Goal: Task Accomplishment & Management: Use online tool/utility

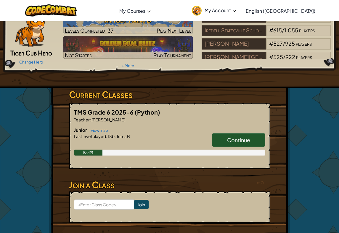
scroll to position [34, 0]
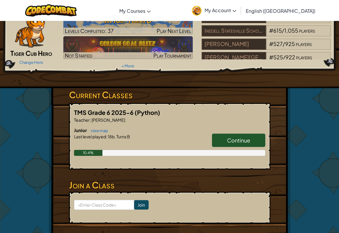
click at [228, 141] on span "Continue" at bounding box center [238, 140] width 23 height 7
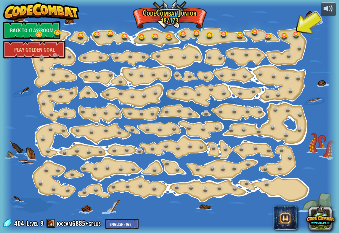
click at [297, 33] on link at bounding box center [297, 34] width 12 height 9
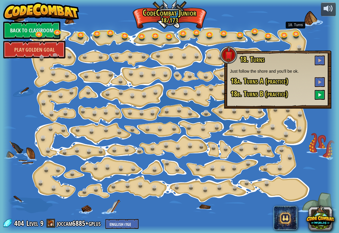
click at [320, 98] on button at bounding box center [320, 95] width 10 height 10
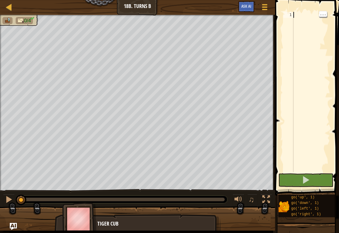
click at [302, 17] on div at bounding box center [312, 98] width 38 height 172
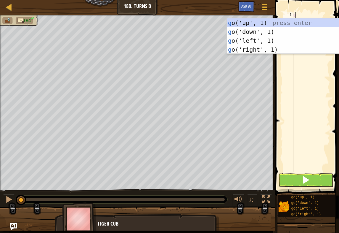
type textarea "go"
click at [257, 20] on div "go ('up', 1) press enter go ('down', 1) press enter go ('left', 1) press enter …" at bounding box center [283, 44] width 112 height 53
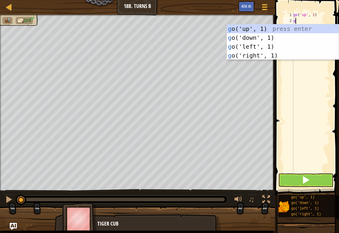
type textarea "go"
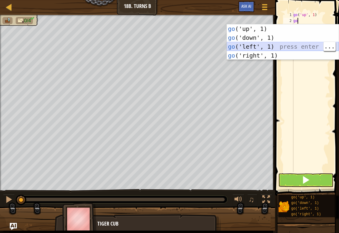
click at [264, 48] on div "go ('up', 1) press enter go ('down', 1) press enter go ('left', 1) press enter …" at bounding box center [283, 50] width 112 height 53
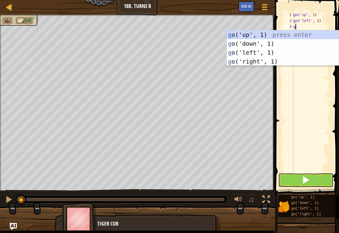
type textarea "go"
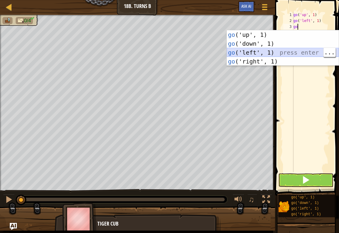
click at [260, 49] on div "go ('up', 1) press enter go ('down', 1) press enter go ('left', 1) press enter …" at bounding box center [283, 56] width 112 height 53
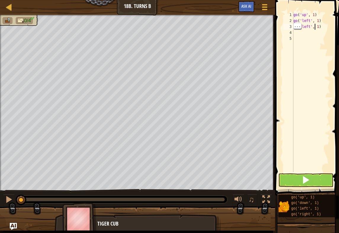
click at [316, 28] on div "go ( 'up' , 1 ) go ( 'left' , 1 ) go ( 'left' , 1 )" at bounding box center [312, 98] width 38 height 172
type textarea "1"
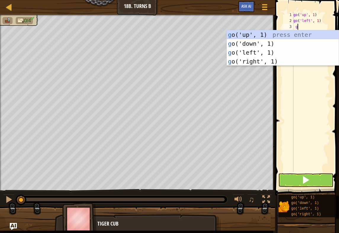
type textarea "go"
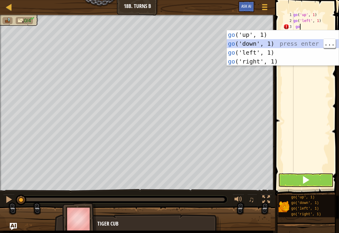
click at [263, 41] on div "go ('up', 1) press enter go ('down', 1) press enter go ('left', 1) press enter …" at bounding box center [283, 56] width 112 height 53
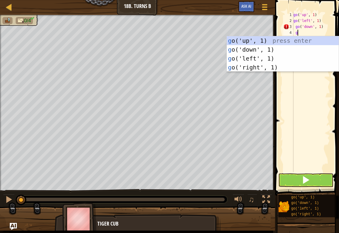
type textarea "go"
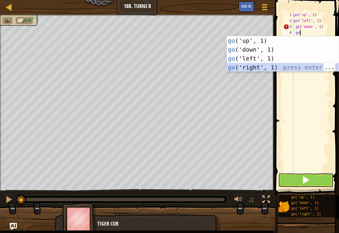
click at [262, 69] on div "go ('up', 1) press enter go ('down', 1) press enter go ('left', 1) press enter …" at bounding box center [283, 62] width 112 height 53
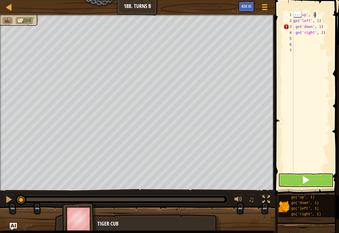
click at [315, 15] on div "go ( 'up' , 1 ) go ( 'left' , 1 ) go ( 'down' , 1 ) go ( 'right' , 1 )" at bounding box center [312, 98] width 38 height 172
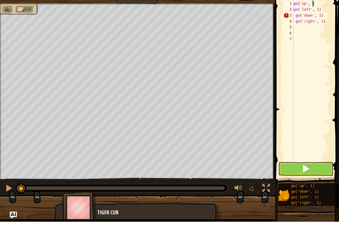
scroll to position [3, 2]
click at [320, 12] on div "go ( 'up' , 2 ) go ( 'left' , 1 ) go ( 'down' , 1 ) go ( 'right' , 1 )" at bounding box center [312, 98] width 38 height 172
click at [320, 15] on div "go ( 'up' , 2 ) go ( 'left' , 2 ) go ( 'down' , 1 ) go ( 'right' , 1 )" at bounding box center [312, 98] width 38 height 172
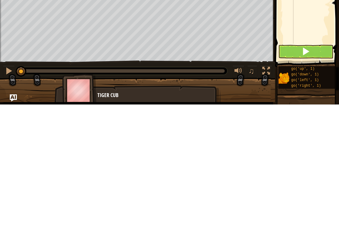
scroll to position [0, 0]
click at [295, 173] on button at bounding box center [306, 180] width 55 height 14
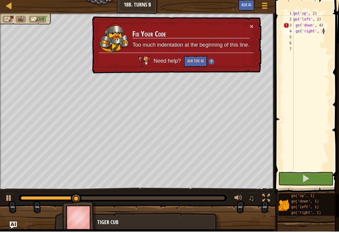
click at [255, 24] on div "× Fix Your Code Too much indentation at the beginning of this line. Need help? …" at bounding box center [176, 46] width 171 height 57
click at [253, 25] on button "×" at bounding box center [252, 28] width 4 height 6
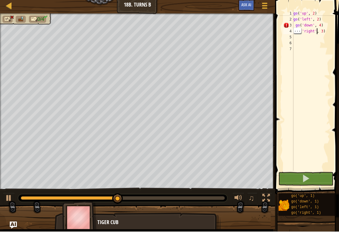
scroll to position [3, 2]
click at [320, 20] on div "go ( 'up' , 2 ) go ( 'left' , 2 ) go ( 'down' , 4 ) go ( 'right' , 3 )" at bounding box center [312, 98] width 38 height 172
click at [320, 28] on div "go ( 'up' , 2 ) go ( 'left' , 2 ) go ( 'down' , 4 ) go ( 'right' , 3 )" at bounding box center [312, 98] width 38 height 172
click at [320, 26] on div "go ( 'up' , 2 ) go ( 'left' , 2 ) go ( 'down' , 4 ) go ( 'right' , 3 )" at bounding box center [312, 98] width 38 height 172
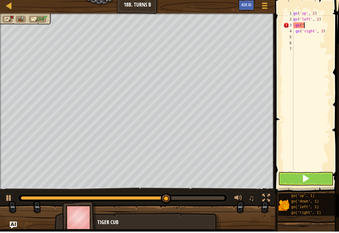
scroll to position [3, 0]
type textarea "g"
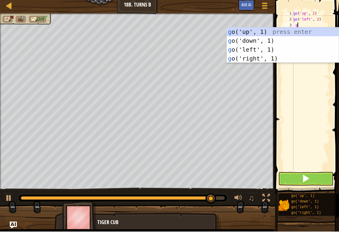
type textarea "go"
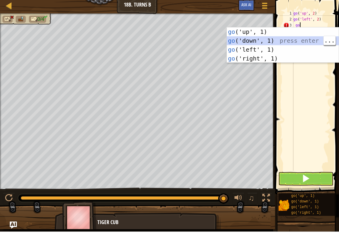
click at [250, 37] on div "go ('up', 1) press enter go ('down', 1) press enter go ('left', 1) press enter …" at bounding box center [283, 55] width 112 height 53
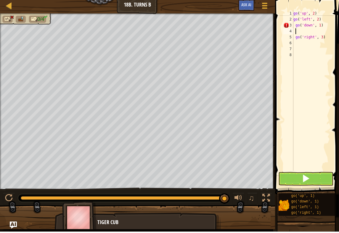
type textarea "go('down', 1)"
click at [300, 32] on div "go ( 'up' , 2 ) go ( 'left' , 2 ) go ( 'down' , 1 ) go ( 'right' , 3 )" at bounding box center [312, 98] width 38 height 172
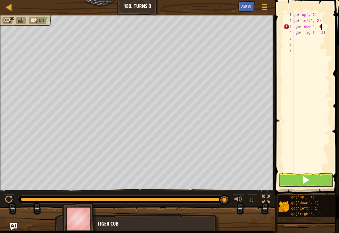
scroll to position [3, 2]
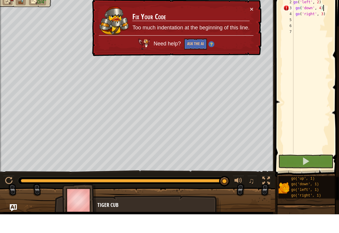
click at [259, 18] on div "× Fix Your Code Too much indentation at the beginning of this line. Need help? …" at bounding box center [176, 46] width 171 height 57
click at [257, 18] on div "× Fix Your Code Too much indentation at the beginning of this line. Need help? …" at bounding box center [176, 46] width 171 height 57
click at [251, 25] on button "×" at bounding box center [252, 28] width 4 height 6
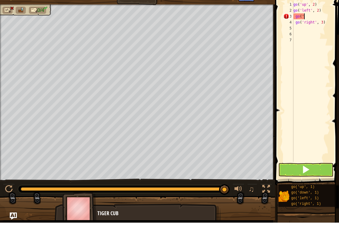
scroll to position [3, 0]
type textarea "g"
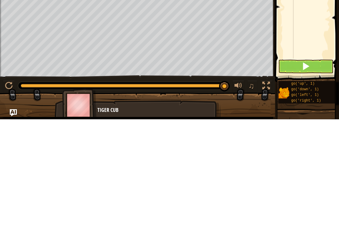
click at [320, 173] on button at bounding box center [306, 180] width 55 height 14
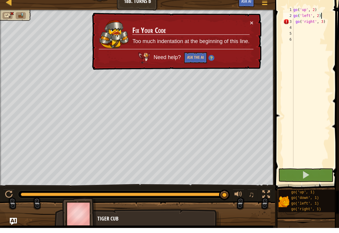
click at [253, 25] on button "×" at bounding box center [252, 28] width 4 height 6
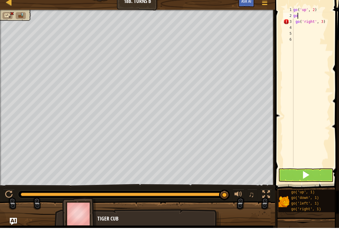
type textarea "g"
type textarea ")"
click at [303, 15] on div ")" at bounding box center [312, 98] width 38 height 172
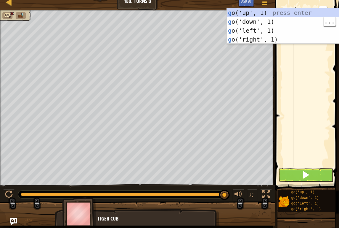
type textarea "go"
click at [253, 13] on div "go ('up', 1) press enter go ('down', 1) press enter go ('left', 1) press enter …" at bounding box center [283, 39] width 112 height 53
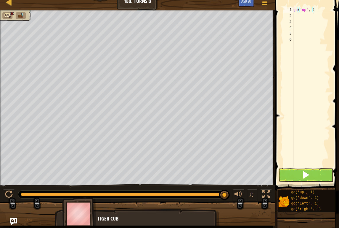
type textarea "go('up', 2)"
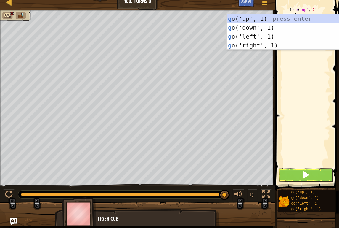
type textarea "go"
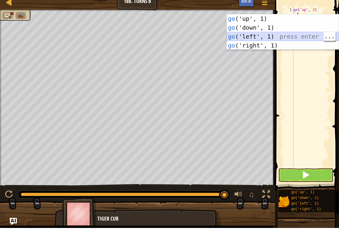
click at [277, 37] on div "go ('up', 1) press enter go ('down', 1) press enter go ('left', 1) press enter …" at bounding box center [283, 45] width 112 height 53
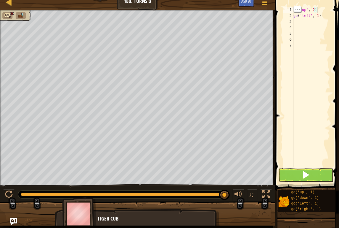
click at [320, 12] on div "go ( 'up' , 2 ) go ( 'left' , 1 )" at bounding box center [312, 98] width 38 height 172
click at [320, 17] on div "go ( 'up' , 2 ) go ( 'left' , 1 )" at bounding box center [312, 98] width 38 height 172
click at [320, 15] on div "go ( 'up' , 2 ) go ( 'left' , 1 )" at bounding box center [312, 98] width 38 height 172
click at [320, 13] on div "go ( 'up' , 2 ) go ( 'left' , 1 )" at bounding box center [312, 98] width 38 height 172
click at [320, 15] on div "go ( 'up' , 2 ) go ( 'left' , 1 )" at bounding box center [312, 98] width 38 height 172
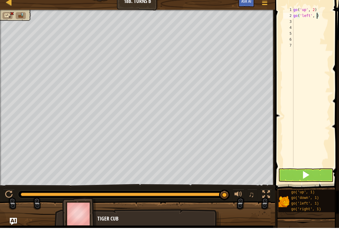
type textarea "go('left', 2)"
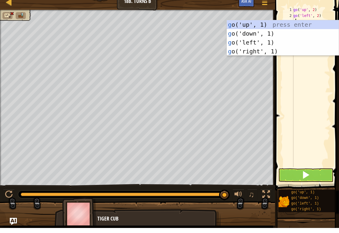
type textarea "go"
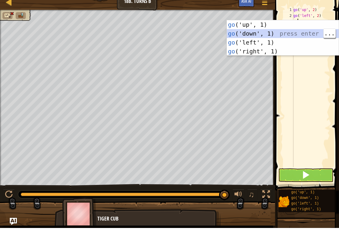
click at [285, 37] on div "go ('up', 1) press enter go ('down', 1) press enter go ('left', 1) press enter …" at bounding box center [283, 51] width 112 height 53
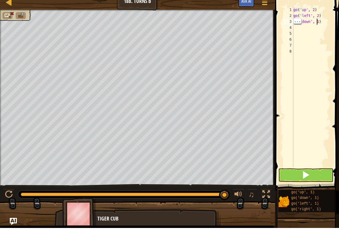
click at [318, 23] on div "go ( 'up' , 2 ) go ( 'left' , 2 ) go ( 'down' , 1 )" at bounding box center [312, 98] width 38 height 172
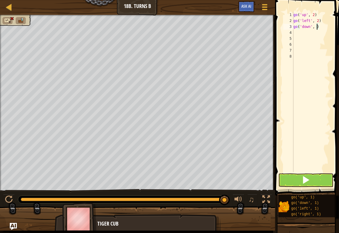
type textarea "go('down', 4)"
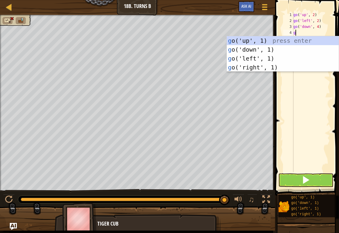
type textarea "go"
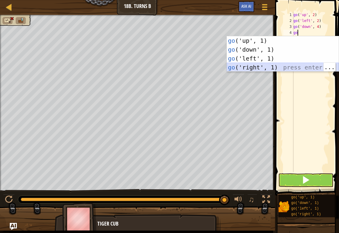
click at [273, 66] on div "go ('up', 1) press enter go ('down', 1) press enter go ('left', 1) press enter …" at bounding box center [283, 62] width 112 height 53
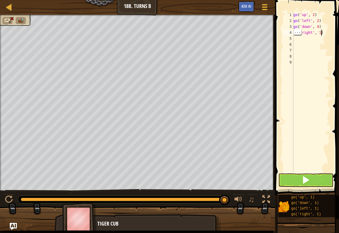
click at [320, 34] on div "go ( 'up' , 2 ) go ( 'left' , 2 ) go ( 'down' , 4 ) go ( 'right' , 1 )" at bounding box center [312, 98] width 38 height 172
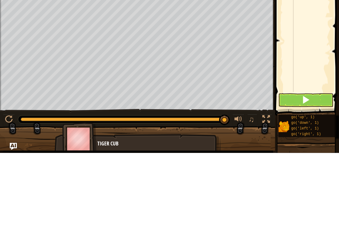
type textarea "go('right', 3)"
click at [307, 176] on span at bounding box center [306, 180] width 8 height 8
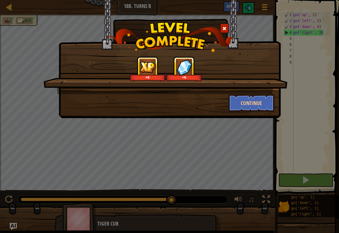
click at [252, 100] on button "Continue" at bounding box center [252, 103] width 46 height 18
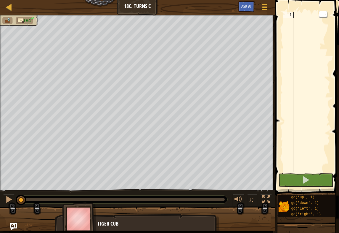
click at [308, 17] on div at bounding box center [312, 98] width 38 height 172
click at [299, 19] on div at bounding box center [312, 98] width 38 height 172
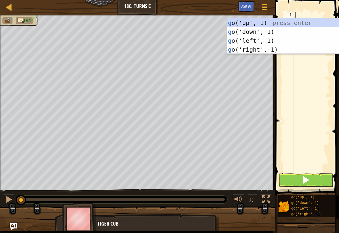
scroll to position [3, 0]
type textarea "go"
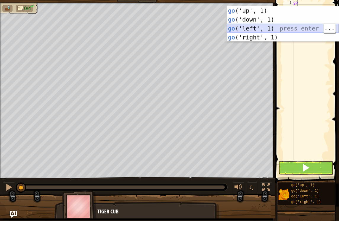
click at [262, 29] on div "go ('up', 1) press enter go ('down', 1) press enter go ('left', 1) press enter …" at bounding box center [283, 44] width 112 height 53
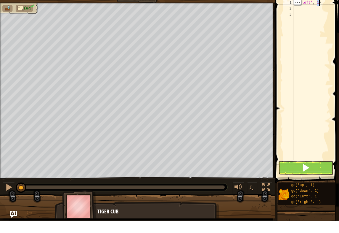
click at [320, 12] on div "go ( 'left' , 1 )" at bounding box center [312, 98] width 38 height 172
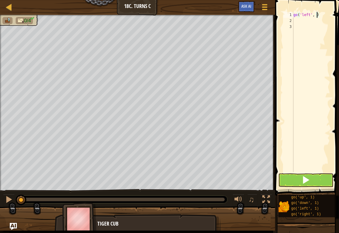
type textarea "go('left', 2)"
click at [303, 26] on div "go ( 'left' , 2 )" at bounding box center [312, 98] width 38 height 172
click at [306, 21] on div "go ( 'left' , 2 )" at bounding box center [312, 98] width 38 height 172
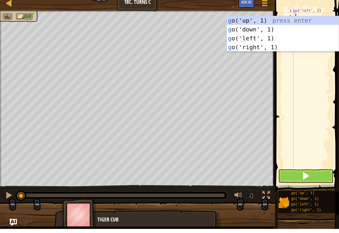
type textarea "go"
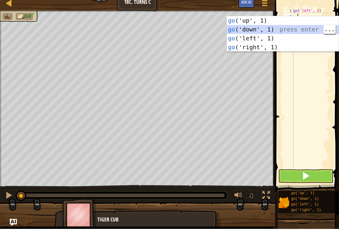
click at [261, 34] on div "go ('up', 1) press enter go ('down', 1) press enter go ('left', 1) press enter …" at bounding box center [283, 46] width 112 height 53
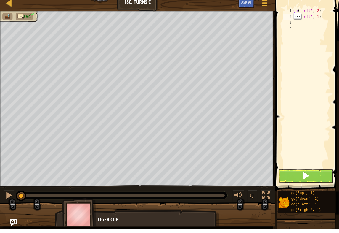
click at [316, 17] on div "go ( 'left' , 2 ) go ( 'left' , 1 )" at bounding box center [312, 98] width 38 height 172
click at [320, 16] on div "go ( 'left' , 2 ) go ( 'left' , 1 )" at bounding box center [312, 98] width 38 height 172
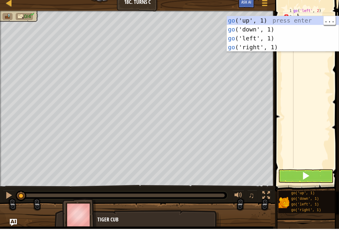
click at [255, 20] on div "go ('up', 1) press enter go ('down', 1) press enter go ('left', 1) press enter …" at bounding box center [283, 46] width 112 height 53
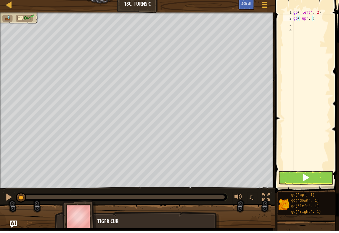
type textarea "go('up', 2)"
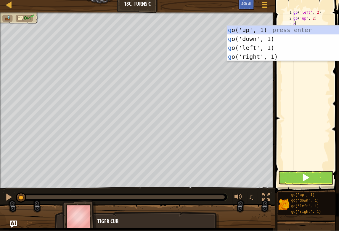
type textarea "go"
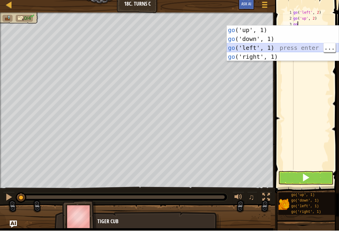
click at [269, 46] on div "go ('up', 1) press enter go ('down', 1) press enter go ('left', 1) press enter …" at bounding box center [283, 54] width 112 height 53
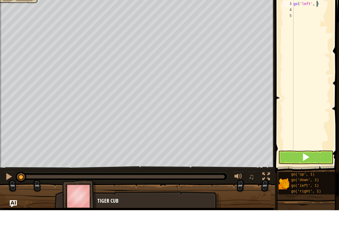
type textarea "go('left', 4)"
click at [302, 12] on div "go ( 'left' , 2 ) go ( 'up' , 2 ) go ( 'left' , 4 )" at bounding box center [312, 98] width 38 height 172
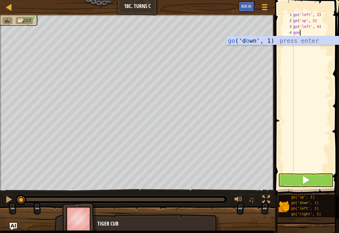
type textarea "go"
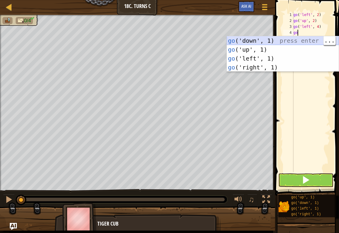
click at [258, 40] on div "go ('down', 1) press enter go ('up', 1) press enter go ('left', 1) press enter …" at bounding box center [283, 62] width 112 height 53
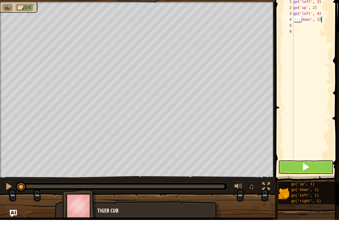
click at [320, 20] on div "go ( 'left' , 2 ) go ( 'up' , 2 ) go ( 'left' , 4 ) go ( 'down' , 1 )" at bounding box center [312, 98] width 38 height 172
click at [317, 20] on div "go ( 'left' , 2 ) go ( 'up' , 2 ) go ( 'left' , 4 ) go ( 'down' , 1 )" at bounding box center [312, 98] width 38 height 172
click at [319, 17] on div "go ( 'left' , 2 ) go ( 'up' , 2 ) go ( 'left' , 4 ) go ( 'down' , 1 )" at bounding box center [312, 98] width 38 height 172
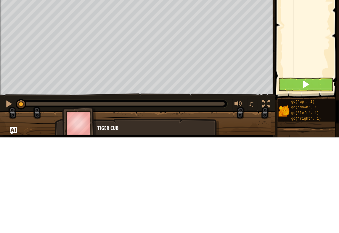
click at [316, 173] on button at bounding box center [306, 180] width 55 height 14
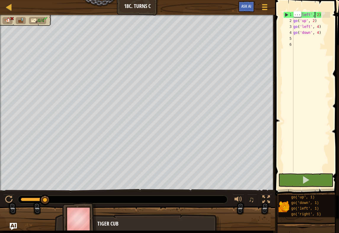
click at [320, 15] on div "go ( 'left' , 2 ) go ( 'up' , 2 ) go ( 'left' , 4 ) go ( 'down' , 4 )" at bounding box center [312, 98] width 38 height 172
click at [317, 12] on div "go ( 'left' , 2 ) go ( 'up' , 2 ) go ( 'left' , 4 ) go ( 'down' , 4 )" at bounding box center [312, 98] width 38 height 172
click at [320, 17] on div "go ( 'left' , 2 ) go ( 'up' , 2 ) go ( 'left' , 4 ) go ( 'down' , 4 )" at bounding box center [312, 98] width 38 height 172
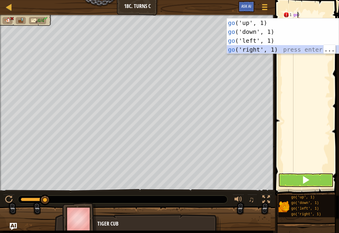
click at [271, 52] on div "go ('up', 1) press enter go ('down', 1) press enter go ('left', 1) press enter …" at bounding box center [283, 44] width 112 height 53
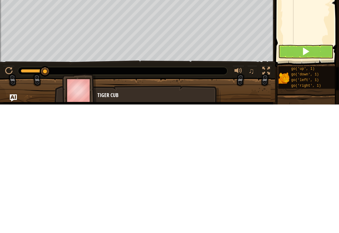
scroll to position [0, 0]
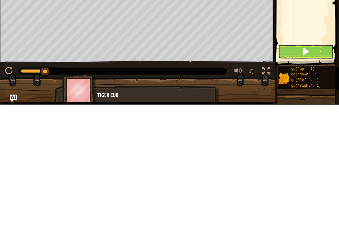
type textarea "go('right', 2)"
click at [312, 173] on button at bounding box center [306, 180] width 55 height 14
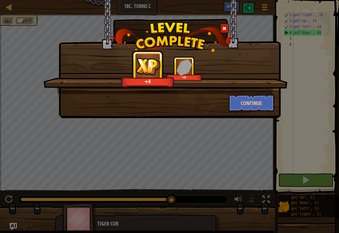
click at [247, 108] on button "Continue" at bounding box center [252, 103] width 46 height 18
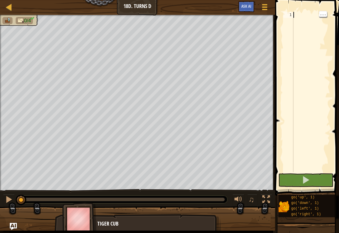
click at [303, 17] on div at bounding box center [312, 98] width 38 height 172
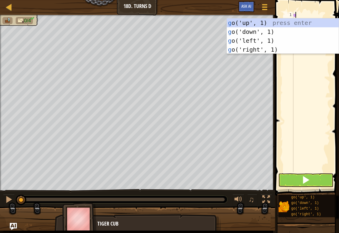
scroll to position [3, 0]
type textarea "go"
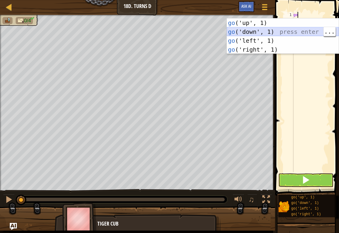
click at [262, 33] on div "go ('up', 1) press enter go ('down', 1) press enter go ('left', 1) press enter …" at bounding box center [283, 44] width 112 height 53
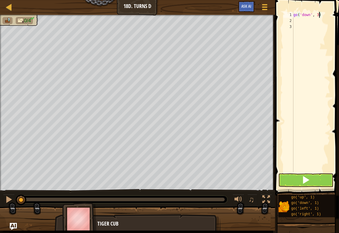
scroll to position [3, 2]
type textarea "go('down', 2)"
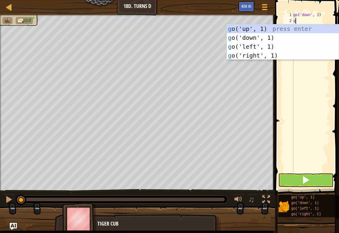
type textarea "go"
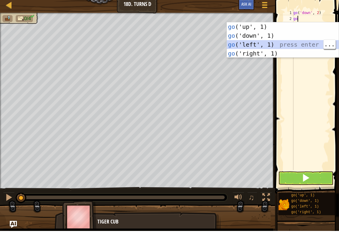
click at [268, 46] on div "go ('up', 1) press enter go ('down', 1) press enter go ('left', 1) press enter …" at bounding box center [283, 50] width 112 height 53
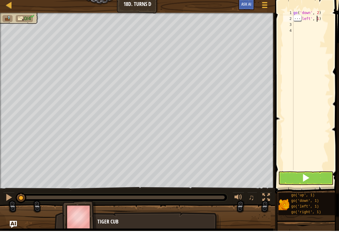
click at [317, 20] on div "go ( 'down' , 2 ) go ( 'left' , 1 )" at bounding box center [312, 98] width 38 height 172
click at [320, 20] on div "go ( 'down' , 2 ) go ( 'left' , 1 )" at bounding box center [312, 98] width 38 height 172
type textarea "go('left', 2)"
click at [304, 23] on div "go ( 'down' , 2 ) go ( 'left' , 2 )" at bounding box center [312, 98] width 38 height 172
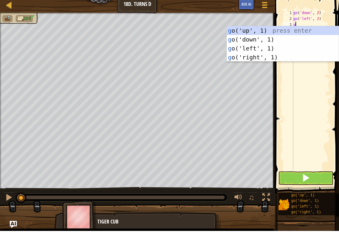
type textarea "go"
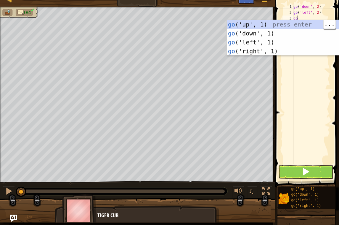
click at [274, 28] on div "go ('up', 1) press enter go ('down', 1) press enter go ('left', 1) press enter …" at bounding box center [283, 54] width 112 height 53
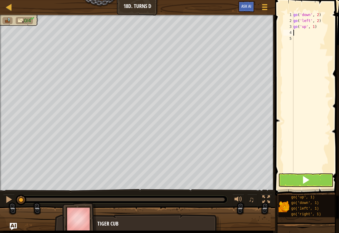
type textarea "go('up', 1)"
click at [316, 27] on div "go ( 'down' , 2 ) go ( 'left' , 2 ) go ( 'up' , 1 )" at bounding box center [312, 98] width 38 height 172
click at [312, 30] on div "go ( 'down' , 2 ) go ( 'left' , 2 ) go ( 'up' , 1 )" at bounding box center [312, 98] width 38 height 172
click at [315, 28] on div "go ( 'down' , 2 ) go ( 'left' , 2 ) go ( 'up' , 1 )" at bounding box center [312, 98] width 38 height 172
type textarea "go('up', 4)"
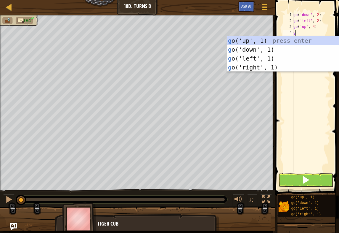
type textarea "go"
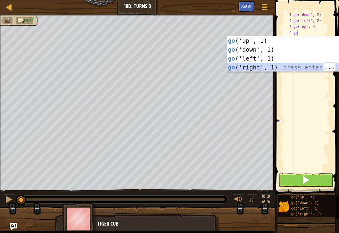
click at [263, 67] on div "go ('up', 1) press enter go ('down', 1) press enter go ('left', 1) press enter …" at bounding box center [283, 62] width 112 height 53
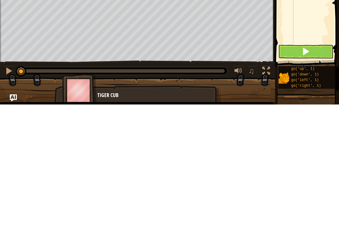
scroll to position [0, 0]
click at [310, 176] on span at bounding box center [306, 180] width 8 height 8
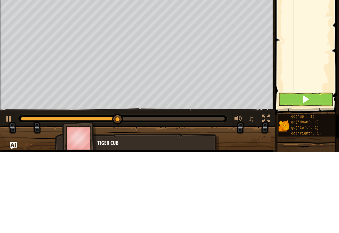
type textarea "go('right', 3)"
click at [302, 176] on span at bounding box center [306, 180] width 8 height 8
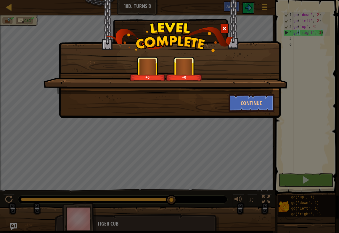
click at [249, 104] on button "Continue" at bounding box center [252, 103] width 46 height 18
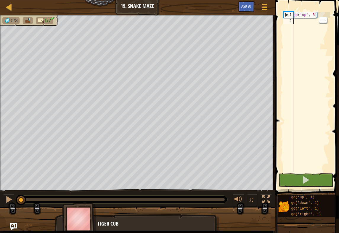
click at [298, 20] on div "go ( 'up' , 3 )" at bounding box center [312, 98] width 38 height 172
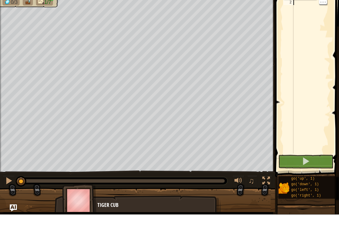
type textarea "g"
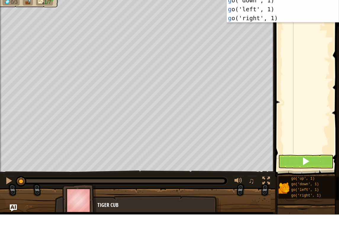
scroll to position [3, 0]
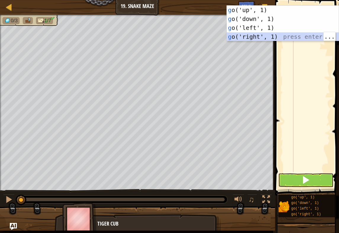
click at [255, 38] on div "g o('up', 1) press enter g o('down', 1) press enter g o('left', 1) press enter …" at bounding box center [283, 32] width 112 height 53
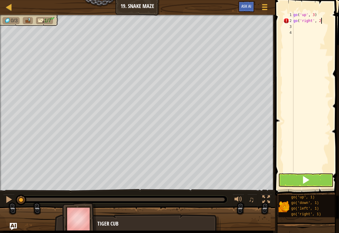
scroll to position [3, 2]
type textarea "go('right', 2)"
click at [300, 28] on div "go ( 'up' , 3 ) go ( 'right' , 2 )" at bounding box center [312, 98] width 38 height 172
click at [306, 176] on span at bounding box center [306, 180] width 8 height 8
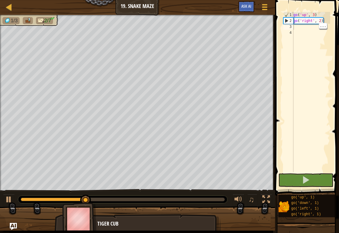
click at [299, 29] on div "go ( 'up' , 3 ) go ( 'right' , 2 )" at bounding box center [312, 98] width 38 height 172
type textarea "g"
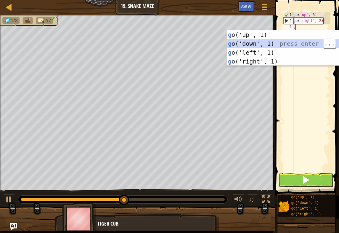
click at [249, 32] on div "g o('up', 1) press enter g o('down', 1) press enter g o('left', 1) press enter …" at bounding box center [283, 56] width 112 height 53
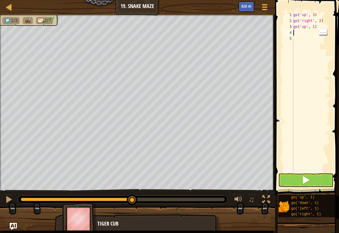
type textarea "g"
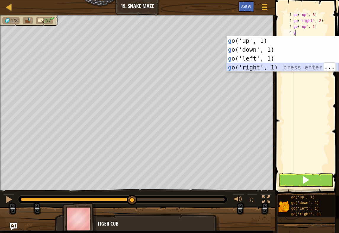
click at [249, 64] on div "g o('up', 1) press enter g o('down', 1) press enter g o('left', 1) press enter …" at bounding box center [283, 62] width 112 height 53
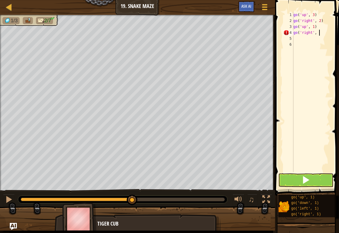
scroll to position [3, 2]
type textarea "go('right', 2)"
click at [300, 40] on div "go ( 'up' , 3 ) go ( 'right' , 2 ) go ( 'up' , 1 ) go ( 'right' , 2 )" at bounding box center [312, 98] width 38 height 172
type textarea "g"
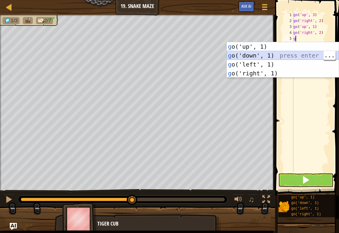
click at [250, 53] on div "g o('up', 1) press enter g o('down', 1) press enter g o('left', 1) press enter …" at bounding box center [283, 68] width 112 height 53
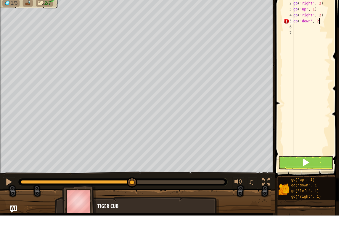
scroll to position [3, 2]
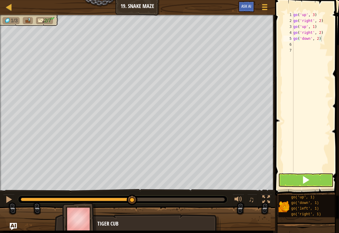
type textarea "go('down', 2)"
click at [307, 176] on span at bounding box center [306, 180] width 8 height 8
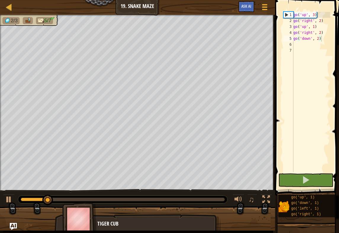
scroll to position [3, 0]
click at [299, 44] on div "go ( 'up' , 3 ) go ( 'right' , 2 ) go ( 'up' , 1 ) go ( 'right' , 2 ) go ( 'dow…" at bounding box center [312, 98] width 38 height 172
type textarea "g"
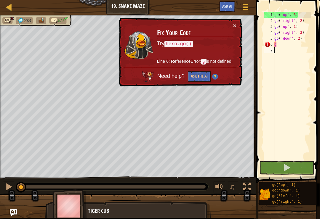
click at [233, 26] on button "×" at bounding box center [235, 26] width 4 height 6
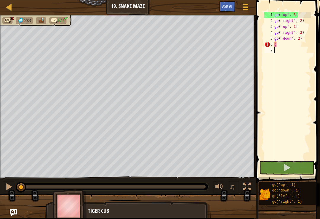
type textarea "g"
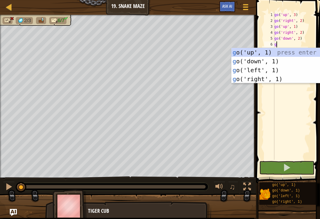
scroll to position [3, 0]
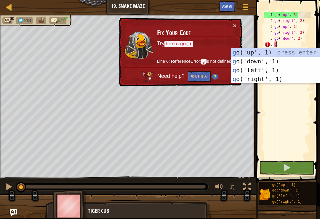
type textarea "g"
click at [236, 25] on button "×" at bounding box center [235, 26] width 4 height 6
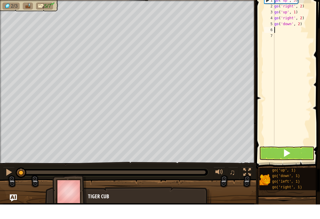
type textarea "g"
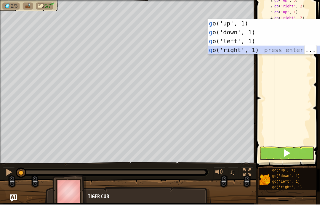
click at [229, 47] on div "g o('up', 1) press enter g o('down', 1) press enter g o('left', 1) press enter …" at bounding box center [264, 60] width 112 height 53
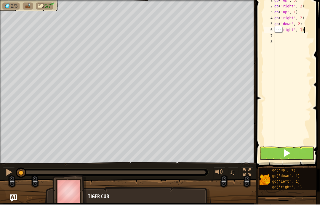
click at [310, 32] on div "go ( 'up' , 3 ) go ( 'right' , 2 ) go ( 'up' , 1 ) go ( 'right' , 2 ) go ( 'dow…" at bounding box center [292, 92] width 38 height 160
type textarea "go('right', 2)"
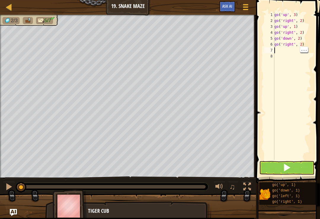
scroll to position [3, 0]
click at [280, 50] on div "go ( 'up' , 3 ) go ( 'right' , 2 ) go ( 'up' , 1 ) go ( 'right' , 2 ) go ( 'dow…" at bounding box center [292, 92] width 38 height 160
type textarea "g"
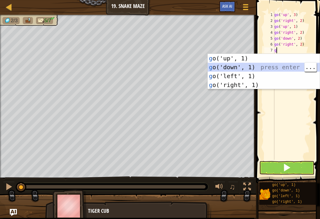
click at [230, 56] on div "g o('up', 1) press enter g o('down', 1) press enter g o('left', 1) press enter …" at bounding box center [264, 80] width 112 height 53
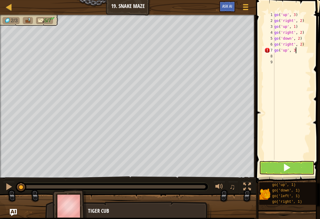
scroll to position [3, 1]
type textarea "go('up', 3)"
click at [301, 168] on button at bounding box center [286, 168] width 55 height 14
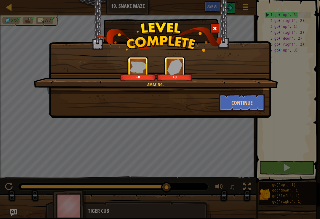
click at [246, 98] on button "Continue" at bounding box center [242, 103] width 46 height 18
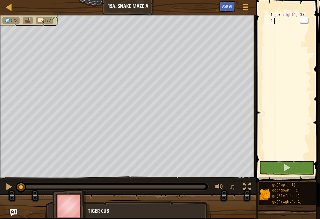
click at [274, 21] on div "2" at bounding box center [269, 21] width 10 height 6
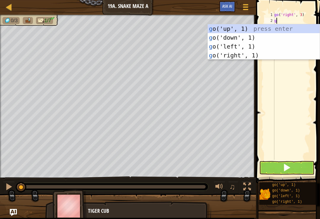
type textarea "go"
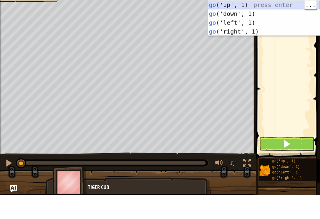
click at [240, 24] on div "go ('up', 1) press enter go ('down', 1) press enter go ('left', 1) press enter …" at bounding box center [264, 50] width 112 height 53
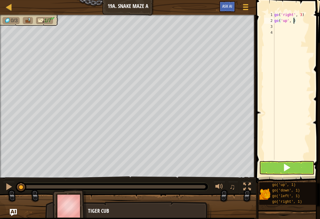
type textarea "go('up', 2)"
click at [286, 28] on div "go ( 'right' , 3 ) go ( 'up' , 2 )" at bounding box center [292, 92] width 38 height 160
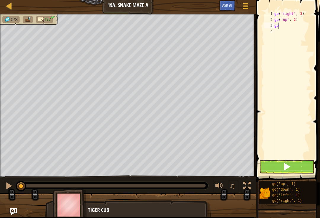
type textarea "g"
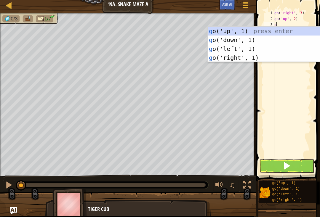
type textarea "go"
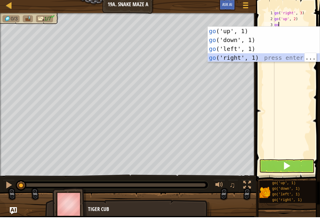
click at [253, 61] on div "go ('up', 1) press enter go ('down', 1) press enter go ('left', 1) press enter …" at bounding box center [264, 54] width 112 height 53
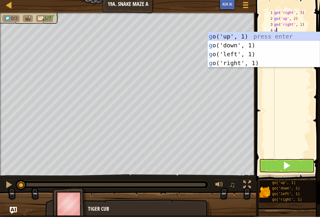
type textarea "go"
click at [233, 38] on div "go ('up', 1) press enter go ('down', 1) press enter go ('left', 1) press enter …" at bounding box center [264, 60] width 112 height 53
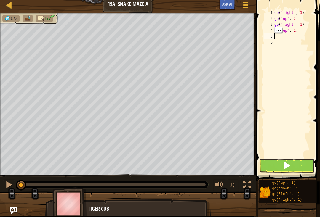
click at [298, 33] on div "go ( 'right' , 3 ) go ( 'up' , 2 ) go ( 'right' , 1 ) go ( 'up' , 1 )" at bounding box center [292, 92] width 38 height 160
click at [294, 32] on div "go ( 'right' , 3 ) go ( 'up' , 2 ) go ( 'right' , 1 ) go ( 'up' , 1 )" at bounding box center [292, 92] width 38 height 160
click at [299, 29] on div "go ( 'right' , 3 ) go ( 'up' , 2 ) go ( 'right' , 1 ) go ( 'up' , 1 )" at bounding box center [292, 92] width 38 height 160
click at [297, 29] on div "go ( 'right' , 3 ) go ( 'up' , 2 ) go ( 'right' , 1 ) go ( 'up' , 1 )" at bounding box center [292, 92] width 38 height 160
click at [295, 27] on div "go ( 'right' , 3 ) go ( 'up' , 2 ) go ( 'right' , 1 ) go ( 'up' , 1 )" at bounding box center [292, 92] width 38 height 160
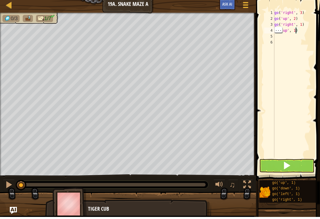
click at [296, 31] on div "go ( 'right' , 3 ) go ( 'up' , 2 ) go ( 'right' , 1 ) go ( 'up' , 1 )" at bounding box center [292, 92] width 38 height 160
type textarea "go('up', 3)"
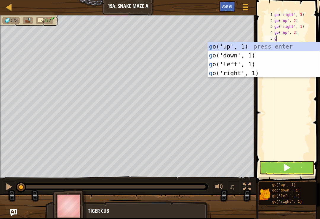
type textarea "go"
click at [243, 65] on div "go ('up', 1) press enter go ('down', 1) press enter go ('left', 1) press enter …" at bounding box center [264, 68] width 112 height 53
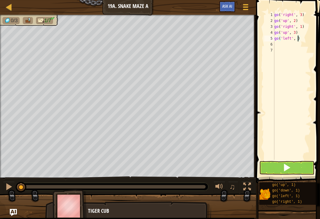
type textarea "go('left', 2)"
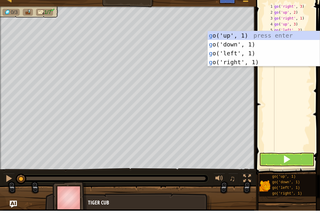
type textarea "go"
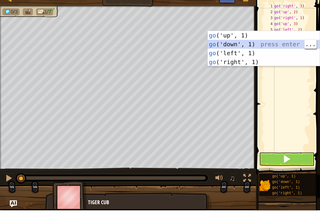
click at [232, 43] on div "go ('up', 1) press enter go ('down', 1) press enter go ('left', 1) press enter …" at bounding box center [264, 66] width 112 height 53
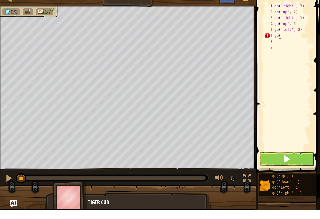
type textarea "g"
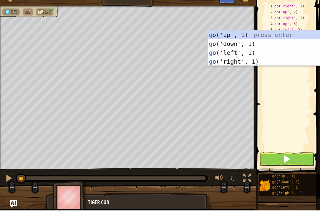
type textarea "go"
click at [242, 39] on div "go ('up', 1) press enter go ('down', 1) press enter go ('left', 1) press enter …" at bounding box center [264, 65] width 112 height 53
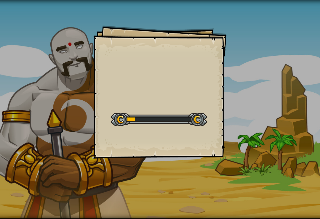
scroll to position [1, 0]
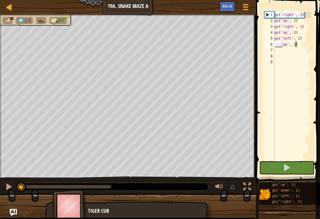
click at [297, 45] on div "go ( 'right' , 3 ) go ( 'up' , 2 ) go ( 'right' , 1 ) go ( 'up' , 3 ) go ( 'lef…" at bounding box center [292, 92] width 38 height 160
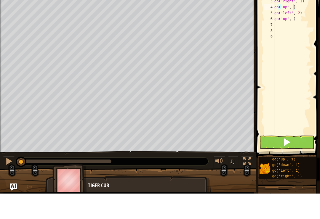
type textarea "go('up', 2)"
click at [293, 20] on div "go ( 'right' , 3 ) go ( 'up' , 2 ) go ( 'right' , 1 ) go ( 'up' , 2 ) go ( 'lef…" at bounding box center [292, 92] width 38 height 160
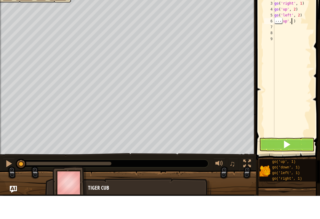
type textarea "go('up',2 )"
click at [280, 31] on div "go ( 'right' , 3 ) go ( 'up' , 2 ) go ( 'right' , 1 ) go ( 'up' , 2 ) go ( 'lef…" at bounding box center [292, 92] width 38 height 160
click at [288, 24] on div "go ( 'right' , 3 ) go ( 'up' , 2 ) go ( 'right' , 1 ) go ( 'up' , 2 ) go ( 'lef…" at bounding box center [292, 92] width 38 height 160
click at [285, 25] on div "go ( 'right' , 3 ) go ( 'up' , 2 ) go ( 'right' , 1 ) go ( 'up' , 2 ) go ( 'lef…" at bounding box center [292, 92] width 38 height 160
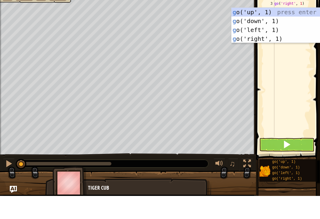
type textarea "go"
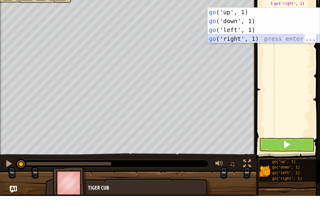
click at [245, 40] on div "go ('up', 1) press enter go ('down', 1) press enter go ('left', 1) press enter …" at bounding box center [264, 57] width 112 height 53
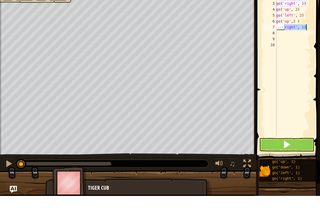
type textarea "go('right', 1)"
click at [317, 16] on span at bounding box center [288, 83] width 69 height 201
click at [301, 27] on div "go ( 'right' , 3 ) go ( 'up' , 2 ) go ( 'right' , 1 ) go ( 'up' , 2 ) go ( 'lef…" at bounding box center [293, 92] width 36 height 160
click at [307, 26] on div "go ( 'right' , 3 ) go ( 'up' , 2 ) go ( 'right' , 1 ) go ( 'up' , 2 ) go ( 'lef…" at bounding box center [293, 92] width 36 height 160
click at [305, 27] on div "go ( 'right' , 3 ) go ( 'up' , 2 ) go ( 'right' , 1 ) go ( 'up' , 2 ) go ( 'lef…" at bounding box center [293, 92] width 36 height 160
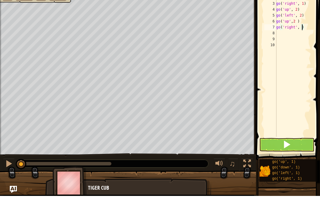
scroll to position [3, 2]
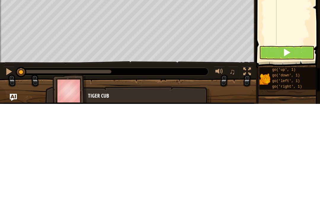
type textarea "go('right', 3)"
click at [292, 161] on button at bounding box center [286, 168] width 55 height 14
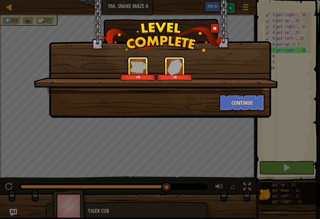
click at [238, 97] on button "Continue" at bounding box center [242, 103] width 46 height 18
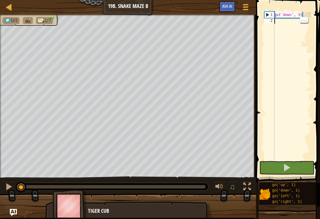
click at [278, 23] on div "go ( 'down' , 3 )" at bounding box center [292, 92] width 38 height 160
type textarea "go"
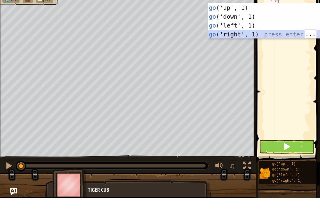
click at [248, 36] on div "go ('up', 1) press enter go ('down', 1) press enter go ('left', 1) press enter …" at bounding box center [264, 50] width 112 height 53
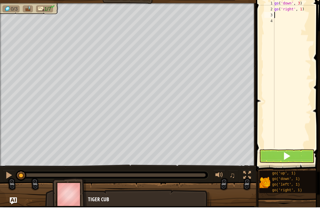
click at [310, 15] on div "go ( 'down' , 3 ) go ( 'right' , 1 )" at bounding box center [292, 92] width 38 height 160
click at [302, 12] on div "go ( 'down' , 3 ) go ( 'right' , 1 )" at bounding box center [292, 92] width 38 height 160
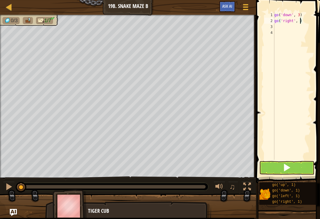
type textarea "go('right', 2)"
click at [292, 27] on div "go ( 'down' , 3 ) go ( 'right' , 2 )" at bounding box center [292, 92] width 38 height 160
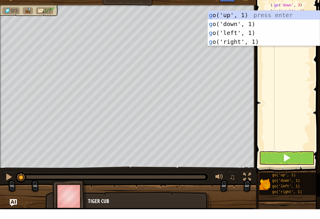
type textarea "go"
click at [245, 30] on div "go ('up', 1) press enter go ('down', 1) press enter go ('left', 1) press enter …" at bounding box center [264, 46] width 112 height 53
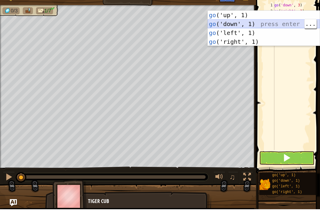
click at [251, 25] on div "go ('up', 1) press enter go ('down', 1) press enter go ('left', 1) press enter …" at bounding box center [264, 46] width 112 height 53
type textarea "go('down', 1)"
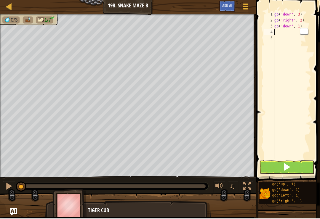
type textarea "go"
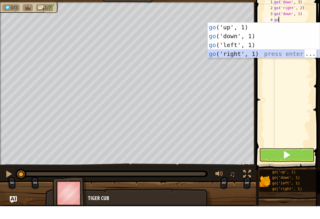
click at [249, 55] on div "go ('up', 1) press enter go ('down', 1) press enter go ('left', 1) press enter …" at bounding box center [264, 62] width 112 height 53
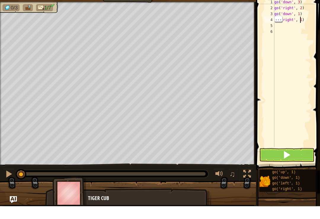
click at [300, 17] on div "go ( 'down' , 3 ) go ( 'right' , 2 ) go ( 'down' , 1 ) go ( 'right' , 1 )" at bounding box center [292, 92] width 38 height 160
click at [305, 19] on div "go ( 'down' , 3 ) go ( 'right' , 2 ) go ( 'down' , 1 ) go ( 'right' , 1 )" at bounding box center [292, 92] width 38 height 160
click at [302, 19] on div "go ( 'down' , 3 ) go ( 'right' , 2 ) go ( 'down' , 1 ) go ( 'right' , 1 )" at bounding box center [292, 92] width 38 height 160
type textarea "go('right', )"
click at [302, 17] on div "go ( 'down' , 3 ) go ( 'right' , 2 ) go ( 'down' , 1 ) go ( 'right' , )" at bounding box center [292, 92] width 38 height 160
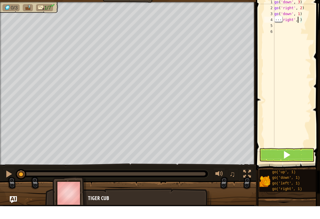
click at [299, 20] on div "go ( 'down' , 3 ) go ( 'right' , 2 ) go ( 'down' , 1 ) go ( 'right' , )" at bounding box center [292, 92] width 38 height 160
type textarea "go('right',2 )"
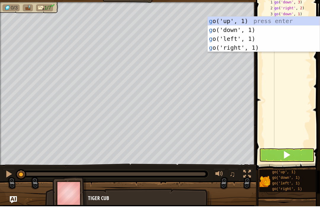
type textarea "go"
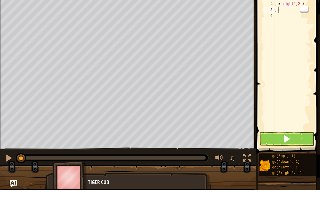
click at [292, 12] on div "go ( 'down' , 3 ) go ( 'right' , 2 ) go ( 'down' , 1 ) go ( 'right' , 2 ) go" at bounding box center [292, 92] width 38 height 160
type textarea "g"
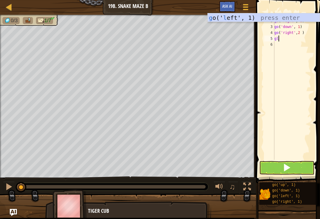
type textarea "g"
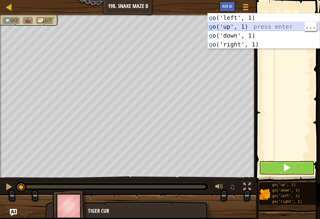
click at [238, 28] on div "g o('left', 1) press enter g o('up', 1) press enter g o('down', 1) press enter …" at bounding box center [264, 39] width 112 height 53
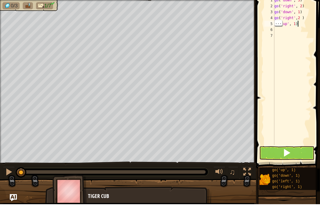
click at [294, 25] on div "go ( 'down' , 3 ) go ( 'right' , 2 ) go ( 'down' , 1 ) go ( 'right' , 2 ) go ( …" at bounding box center [292, 92] width 38 height 160
click at [295, 24] on div "go ( 'down' , 3 ) go ( 'right' , 2 ) go ( 'down' , 1 ) go ( 'right' , 2 ) go ( …" at bounding box center [292, 92] width 38 height 160
type textarea "go('up', 2)"
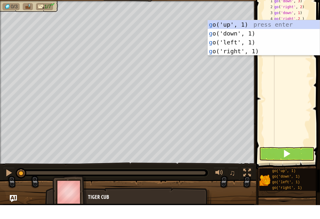
type textarea "go"
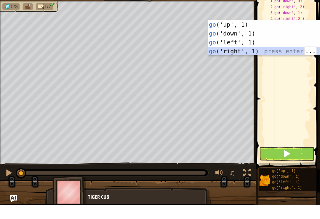
click at [243, 53] on div "go ('up', 1) press enter go ('down', 1) press enter go ('left', 1) press enter …" at bounding box center [264, 60] width 112 height 53
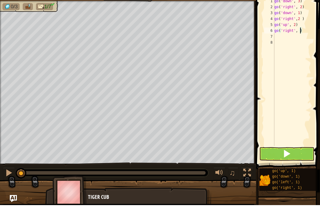
scroll to position [3, 2]
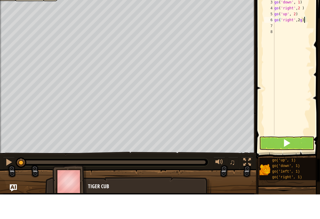
type textarea "go('right', 2)"
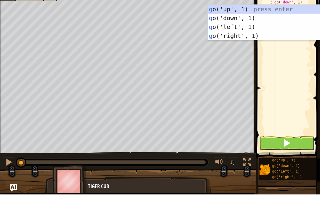
type textarea "go"
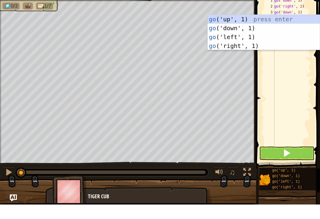
click at [240, 29] on div "go ('up', 1) press enter go ('down', 1) press enter go ('left', 1) press enter …" at bounding box center [264, 55] width 112 height 53
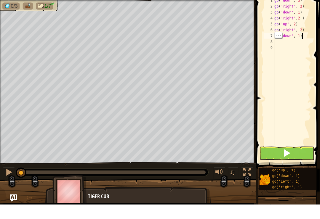
click at [302, 34] on div "go ( 'down' , 3 ) go ( 'right' , 2 ) go ( 'down' , 1 ) go ( 'right' , 2 ) go ( …" at bounding box center [292, 92] width 38 height 160
click at [299, 34] on div "go ( 'down' , 3 ) go ( 'right' , 2 ) go ( 'down' , 1 ) go ( 'right' , 2 ) go ( …" at bounding box center [292, 92] width 38 height 160
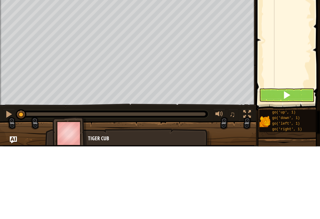
type textarea "go('down', 3)"
click at [292, 161] on button at bounding box center [286, 168] width 55 height 14
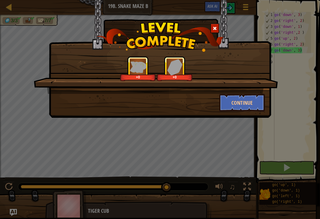
click at [222, 111] on button "Continue" at bounding box center [242, 103] width 46 height 18
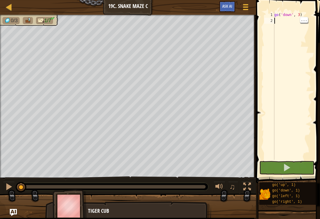
click at [281, 19] on div "go ( 'down' , 3 )" at bounding box center [292, 92] width 38 height 160
type textarea "g"
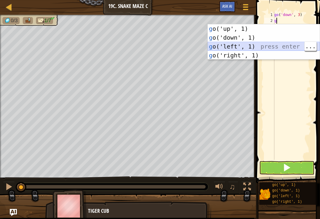
click at [229, 44] on div "g o('up', 1) press enter g o('down', 1) press enter g o('left', 1) press enter …" at bounding box center [264, 50] width 112 height 53
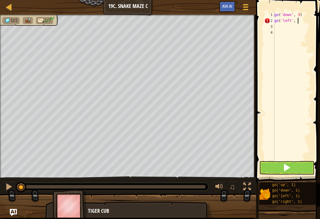
scroll to position [3, 2]
type textarea "go('left', 2)"
click at [291, 168] on button at bounding box center [286, 168] width 55 height 14
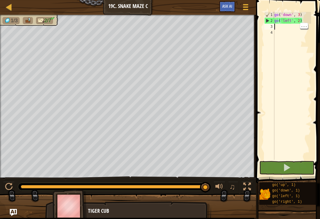
scroll to position [3, 0]
click at [283, 28] on div "go ( 'down' , 3 ) go ( 'left' , 2 )" at bounding box center [292, 92] width 38 height 160
type textarea "g"
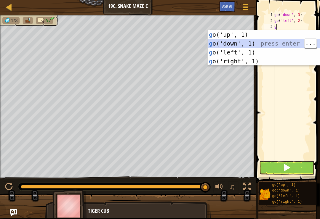
click at [220, 41] on div "g o('up', 1) press enter g o('down', 1) press enter g o('left', 1) press enter …" at bounding box center [264, 56] width 112 height 53
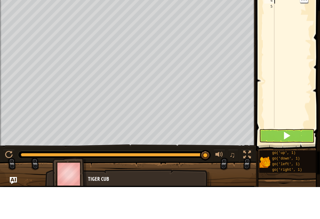
type textarea "g"
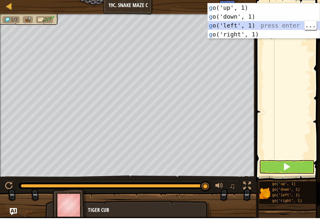
click at [232, 23] on div "g o('up', 1) press enter g o('down', 1) press enter g o('left', 1) press enter …" at bounding box center [264, 30] width 112 height 53
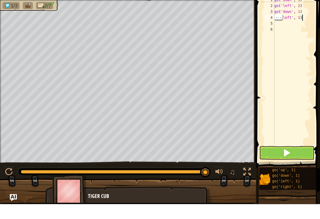
click at [304, 19] on div "go ( 'down' , 3 ) go ( 'left' , 2 ) go ( 'down' , 1 ) go ( 'left' , 1 )" at bounding box center [292, 92] width 38 height 160
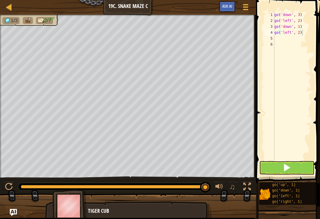
type textarea "go('left', 2)"
click at [287, 169] on span at bounding box center [287, 168] width 8 height 8
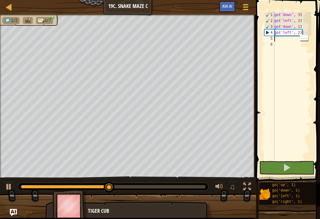
scroll to position [3, 0]
click at [279, 39] on div "go ( 'down' , 3 ) go ( 'left' , 2 ) go ( 'down' , 1 ) go ( 'left' , 2 )" at bounding box center [292, 92] width 38 height 160
type textarea "g"
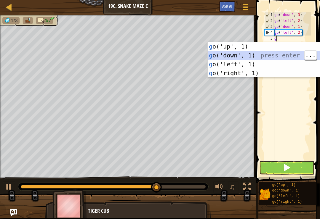
click at [233, 43] on div "g o('up', 1) press enter g o('down', 1) press enter g o('left', 1) press enter …" at bounding box center [264, 68] width 112 height 53
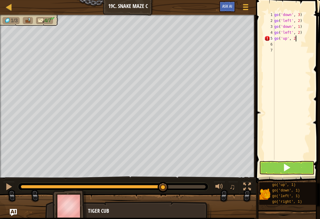
scroll to position [3, 1]
type textarea "go('up', 2)"
click at [281, 42] on div "go ( 'down' , 3 ) go ( 'left' , 2 ) go ( 'down' , 1 ) go ( 'left' , 2 ) go ( 'u…" at bounding box center [292, 92] width 38 height 160
type textarea "g"
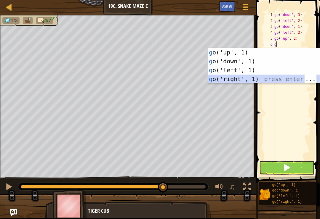
click at [231, 68] on div "g o('up', 1) press enter g o('down', 1) press enter g o('left', 1) press enter …" at bounding box center [264, 74] width 112 height 53
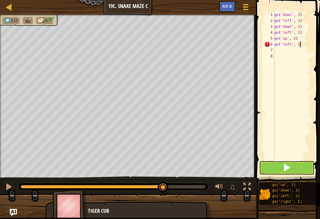
scroll to position [3, 2]
type textarea "go('left', 2)"
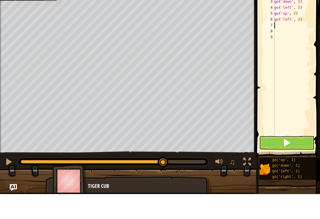
type textarea "g"
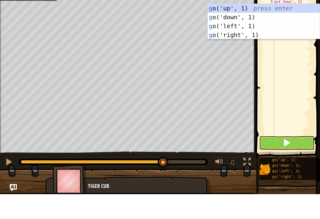
click at [232, 29] on div "g o('up', 1) press enter g o('down', 1) press enter g o('left', 1) press enter …" at bounding box center [264, 55] width 112 height 53
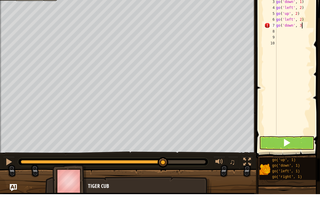
scroll to position [3, 2]
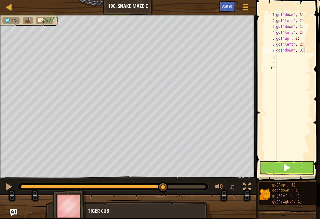
type textarea "go('down', 3)"
click at [284, 166] on span at bounding box center [287, 168] width 8 height 8
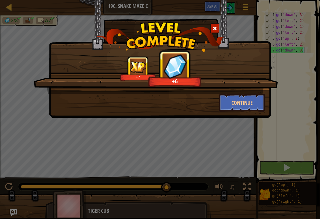
click at [241, 105] on button "Continue" at bounding box center [242, 103] width 46 height 18
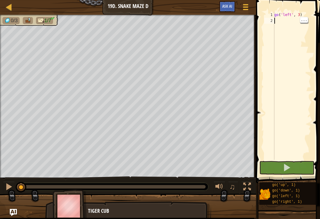
click at [277, 24] on div "go ( 'left' , 3 )" at bounding box center [292, 92] width 38 height 160
click at [281, 20] on div "go ( 'left' , 3 )" at bounding box center [292, 92] width 38 height 160
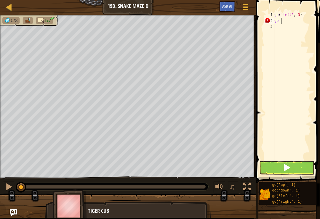
scroll to position [3, 0]
type textarea "g"
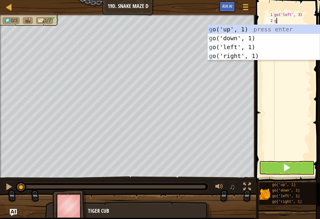
type textarea "go"
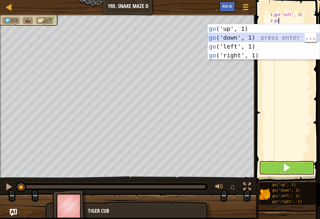
click at [250, 41] on div "go ('up', 1) press enter go ('down', 1) press enter go ('left', 1) press enter …" at bounding box center [264, 50] width 112 height 53
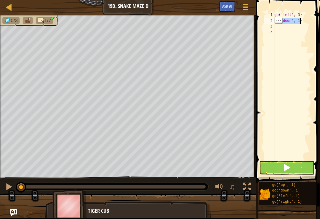
type textarea "go('down', 1)"
click at [320, 18] on span at bounding box center [288, 83] width 69 height 201
click at [317, 15] on span at bounding box center [288, 83] width 69 height 201
click at [300, 20] on div "go ( 'left' , 3 ) go ( 'down' , 1 )" at bounding box center [292, 92] width 38 height 160
type textarea "go('down', 3)"
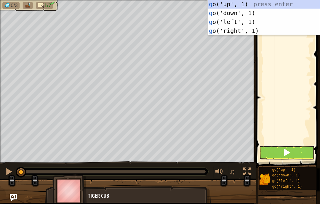
type textarea "go"
click at [245, 22] on div "go ('up', 1) press enter go ('down', 1) press enter go ('left', 1) press enter …" at bounding box center [264, 41] width 112 height 53
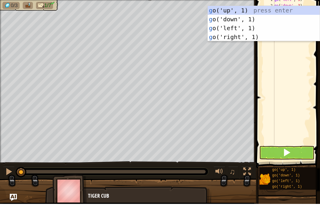
type textarea "go"
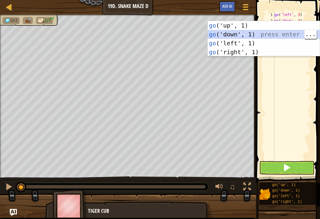
click at [255, 36] on div "go ('up', 1) press enter go ('down', 1) press enter go ('left', 1) press enter …" at bounding box center [264, 47] width 112 height 53
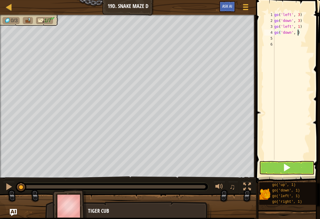
type textarea "go('down', 2)"
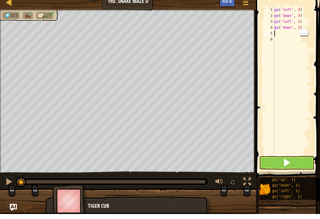
type textarea "go"
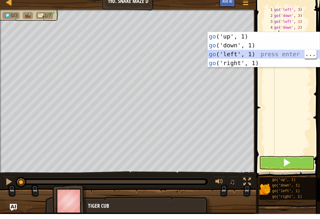
click at [248, 65] on div "go ('up', 1) press enter go ('down', 1) press enter go ('left', 1) press enter …" at bounding box center [264, 63] width 112 height 53
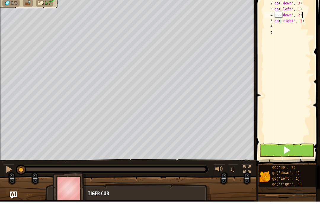
click at [304, 17] on div "go ( 'left' , 3 ) go ( 'down' , 3 ) go ( 'left' , 1 ) go ( 'down' , 2 ) go ( 'r…" at bounding box center [292, 92] width 38 height 160
click at [301, 20] on div "go ( 'left' , 3 ) go ( 'down' , 3 ) go ( 'left' , 1 ) go ( 'down' , 2 ) go ( 'r…" at bounding box center [292, 92] width 38 height 160
click at [302, 22] on div "go ( 'left' , 3 ) go ( 'down' , 3 ) go ( 'left' , 1 ) go ( 'down' , 2 ) go ( 'r…" at bounding box center [292, 92] width 38 height 160
type textarea "go('right', 2)"
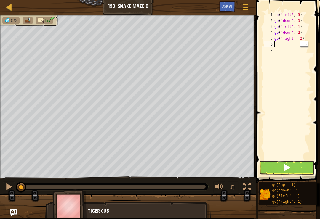
click at [279, 46] on div "go ( 'left' , 3 ) go ( 'down' , 3 ) go ( 'left' , 1 ) go ( 'down' , 2 ) go ( 'r…" at bounding box center [292, 92] width 38 height 160
click at [285, 166] on span at bounding box center [287, 168] width 8 height 8
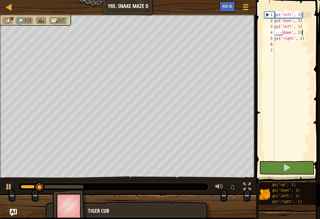
click at [307, 35] on div "go ( 'left' , 3 ) go ( 'down' , 3 ) go ( 'left' , 1 ) go ( 'down' , 2 ) go ( 'r…" at bounding box center [292, 92] width 38 height 160
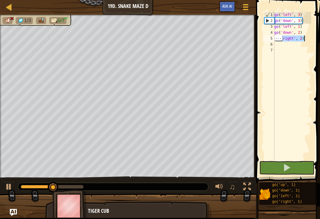
click at [306, 31] on div "go ( 'left' , 3 ) go ( 'down' , 3 ) go ( 'left' , 1 ) go ( 'down' , 2 ) go ( 'r…" at bounding box center [292, 92] width 38 height 160
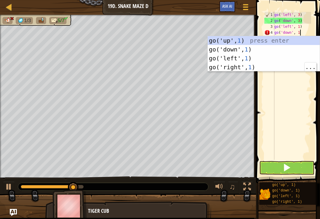
scroll to position [3, 2]
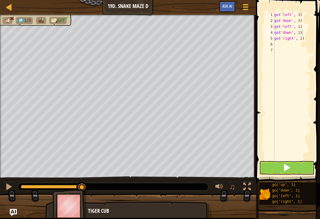
click at [283, 168] on span at bounding box center [287, 168] width 8 height 8
click at [293, 163] on button at bounding box center [286, 168] width 55 height 14
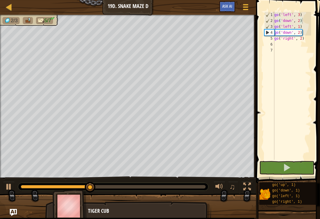
type textarea "go('right', 2)"
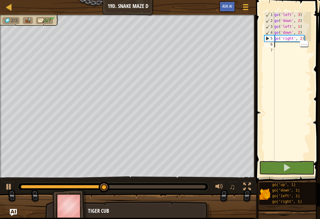
click at [279, 45] on div "go ( 'left' , 3 ) go ( 'down' , 2 ) go ( 'left' , 1 ) go ( 'down' , 2 ) go ( 'r…" at bounding box center [292, 92] width 38 height 160
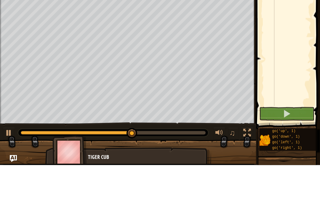
type textarea "g"
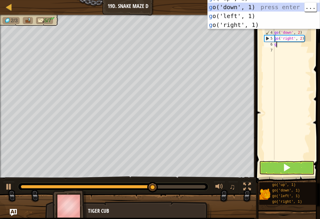
click at [237, 5] on div "g o('up', 1) press enter g o('down', 1) press enter g o('left', 1) press enter …" at bounding box center [264, 20] width 112 height 53
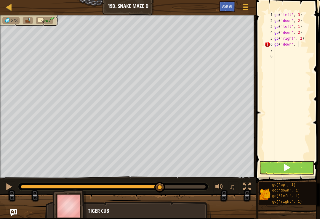
scroll to position [3, 2]
type textarea "go('down', 2)"
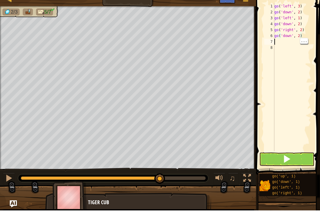
scroll to position [3, 0]
type textarea "g"
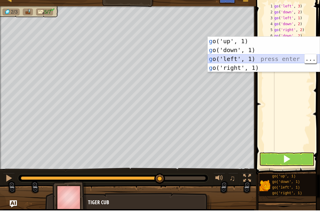
click at [233, 58] on div "g o('up', 1) press enter g o('down', 1) press enter g o('left', 1) press enter …" at bounding box center [264, 71] width 112 height 53
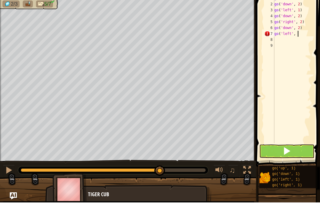
scroll to position [3, 2]
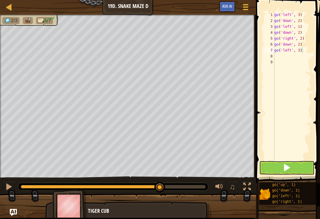
type textarea "go('left', 3)"
click at [285, 170] on span at bounding box center [287, 168] width 8 height 8
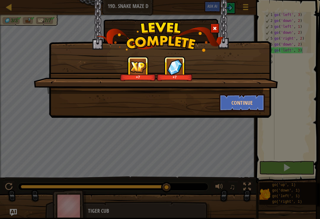
click at [237, 102] on button "Continue" at bounding box center [242, 103] width 46 height 18
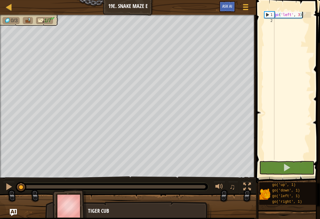
click at [291, 170] on button at bounding box center [286, 168] width 55 height 14
click at [280, 22] on div "go ( 'left' , 3 )" at bounding box center [292, 92] width 38 height 160
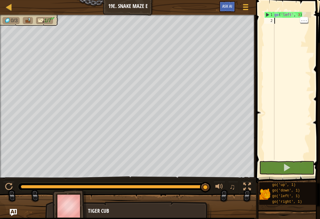
type textarea "g"
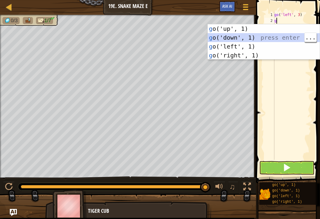
click at [223, 25] on div "g o('up', 1) press enter g o('down', 1) press enter g o('left', 1) press enter …" at bounding box center [264, 50] width 112 height 53
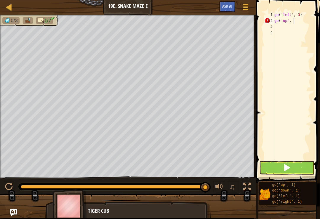
scroll to position [3, 1]
type textarea "go('up', 2)"
type textarea "g"
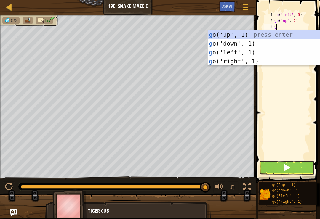
click at [235, 50] on div "g o('up', 1) press enter g o('down', 1) press enter g o('left', 1) press enter …" at bounding box center [264, 56] width 112 height 53
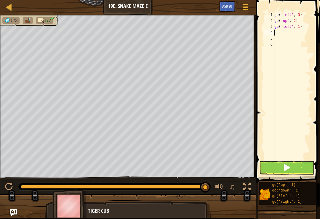
type textarea "g"
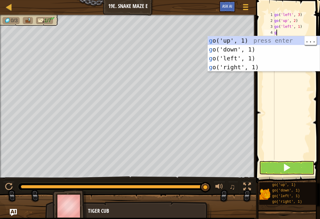
click at [232, 39] on div "g o('up', 1) press enter g o('down', 1) press enter g o('left', 1) press enter …" at bounding box center [264, 62] width 112 height 53
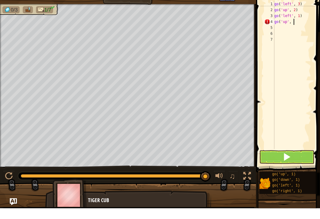
scroll to position [3, 1]
type textarea "go('up', 2)"
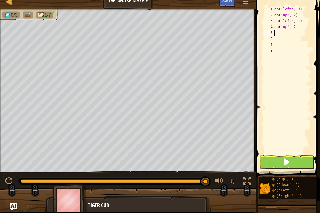
type textarea "g"
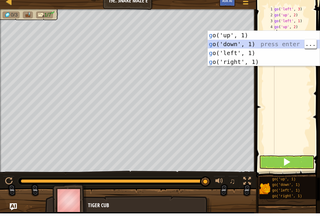
click at [234, 48] on div "g o('up', 1) press enter g o('down', 1) press enter g o('left', 1) press enter …" at bounding box center [264, 62] width 112 height 53
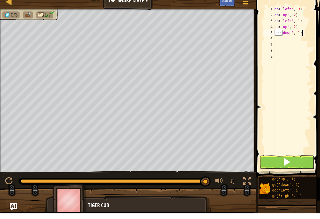
click at [303, 31] on div "go ( 'left' , 3 ) go ( 'up' , 2 ) go ( 'left' , 1 ) go ( 'up' , 2 ) go ( 'down'…" at bounding box center [292, 92] width 38 height 160
type textarea "g"
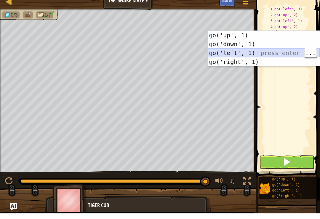
click at [229, 52] on div "g o('up', 1) press enter g o('down', 1) press enter g o('left', 1) press enter …" at bounding box center [264, 62] width 112 height 53
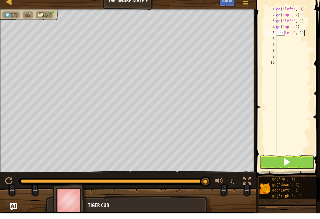
click at [309, 34] on div "go ( 'left' , 3 ) go ( 'up' , 2 ) go ( 'left' , 1 ) go ( 'up' , 2 ) go ( 'left'…" at bounding box center [293, 92] width 36 height 160
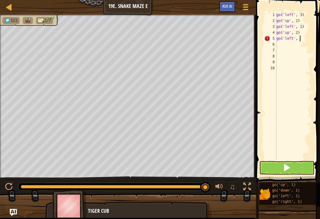
scroll to position [3, 2]
type textarea "go('left', 2)"
type textarea "g"
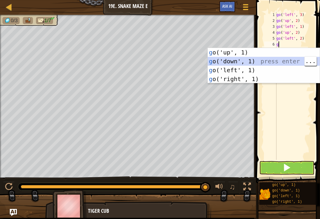
click at [231, 58] on div "g o('up', 1) press enter g o('down', 1) press enter g o('left', 1) press enter …" at bounding box center [264, 74] width 112 height 53
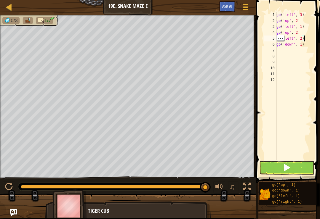
click at [307, 44] on div "go ( 'left' , 3 ) go ( 'up' , 2 ) go ( 'left' , 1 ) go ( 'up' , 2 ) go ( 'left'…" at bounding box center [293, 92] width 36 height 160
type textarea "g"
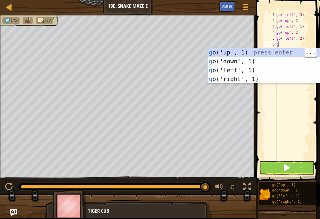
click at [232, 48] on div "g o('up', 1) press enter g o('down', 1) press enter g o('left', 1) press enter …" at bounding box center [264, 74] width 112 height 53
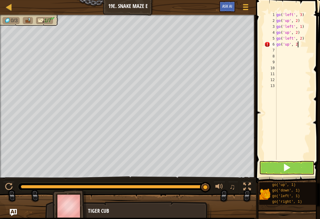
scroll to position [3, 1]
type textarea "go('up', 2)"
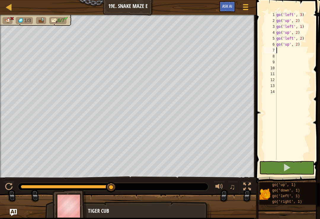
scroll to position [3, 0]
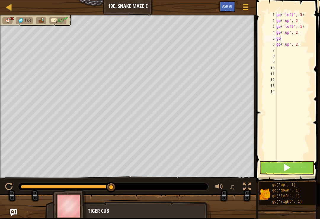
type textarea "g"
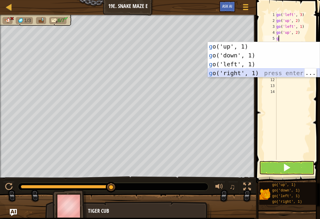
click at [227, 72] on div "g o('up', 1) press enter g o('down', 1) press enter g o('left', 1) press enter …" at bounding box center [264, 68] width 112 height 53
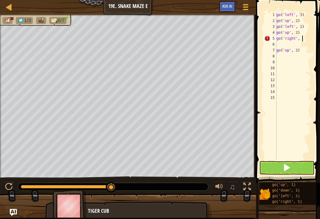
scroll to position [3, 2]
type textarea "go('right', 2)"
click at [296, 167] on button at bounding box center [286, 168] width 55 height 14
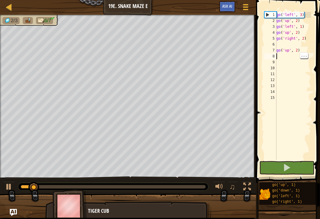
scroll to position [3, 0]
click at [281, 57] on div "go ( 'left' , 3 ) go ( 'up' , 2 ) go ( 'left' , 1 ) go ( 'up' , 2 ) go ( 'right…" at bounding box center [293, 92] width 36 height 160
type textarea "g"
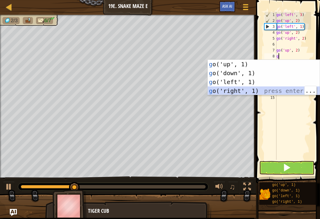
click at [224, 90] on div "g o('up', 1) press enter g o('down', 1) press enter g o('left', 1) press enter …" at bounding box center [264, 86] width 112 height 53
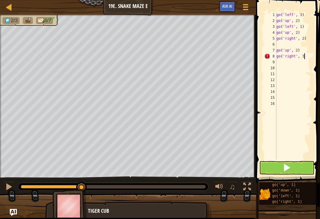
scroll to position [3, 2]
click at [295, 170] on button at bounding box center [286, 168] width 55 height 14
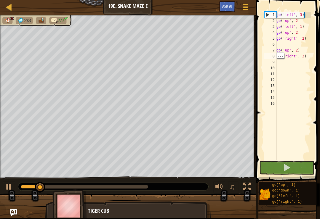
click at [296, 56] on div "go ( 'left' , 3 ) go ( 'up' , 2 ) go ( 'left' , 1 ) go ( 'up' , 2 ) go ( 'right…" at bounding box center [293, 92] width 36 height 160
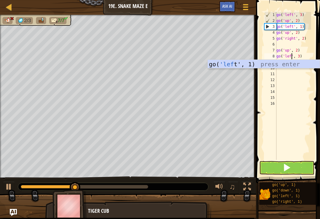
scroll to position [3, 1]
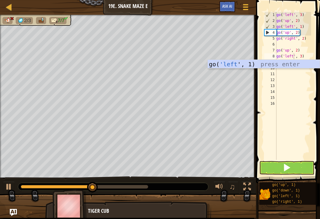
type textarea "go('left', 3)"
click at [289, 168] on span at bounding box center [287, 168] width 8 height 8
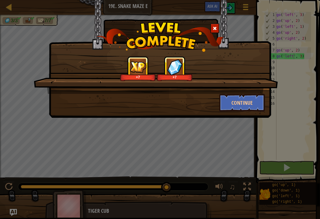
click at [261, 98] on button "Continue" at bounding box center [242, 103] width 46 height 18
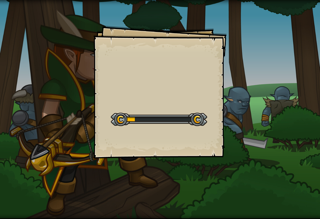
click at [240, 113] on div "Goals Start Level Error loading from server. Try refreshing the page. You'll ne…" at bounding box center [160, 109] width 320 height 219
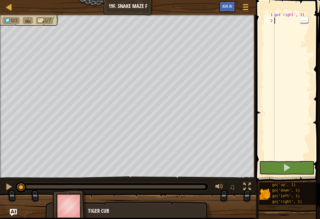
click at [282, 19] on div "go ( 'right' , 3 )" at bounding box center [292, 92] width 38 height 160
type textarea "g"
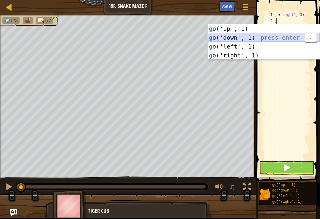
click at [230, 36] on div "g o('up', 1) press enter g o('down', 1) press enter g o('left', 1) press enter …" at bounding box center [264, 50] width 112 height 53
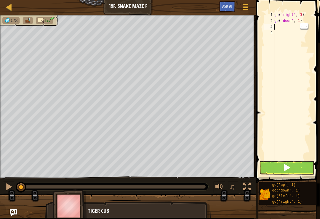
type textarea "g"
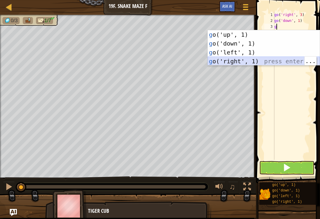
click at [238, 58] on div "g o('up', 1) press enter g o('down', 1) press enter g o('left', 1) press enter …" at bounding box center [264, 56] width 112 height 53
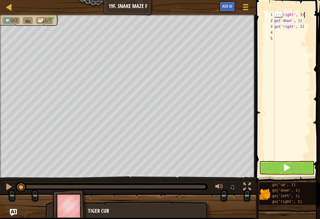
click at [305, 23] on div "go ( 'right' , 3 ) go ( 'down' , 1 ) go ( 'right' , 1 )" at bounding box center [292, 92] width 38 height 160
click at [285, 165] on span at bounding box center [287, 168] width 8 height 8
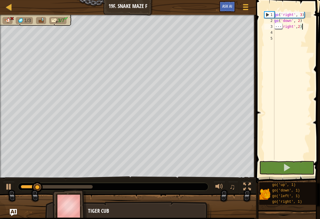
click at [306, 27] on div "go ( 'right' , 3 ) go ( 'down' , 2 ) go ( 'right' , 2 )" at bounding box center [292, 92] width 38 height 160
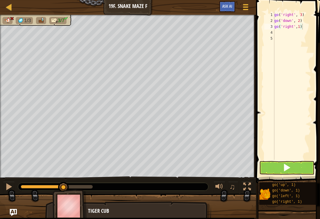
type textarea "go('right',1)"
click at [291, 172] on span at bounding box center [287, 168] width 8 height 8
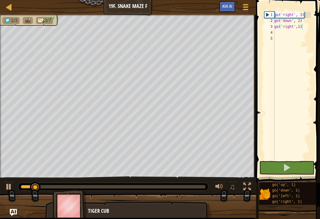
scroll to position [3, 0]
type textarea "go('right',1)"
click at [279, 29] on div "go ( 'right' , 3 ) go ( 'down' , 2 ) go ( 'right' , 1 )" at bounding box center [292, 92] width 38 height 160
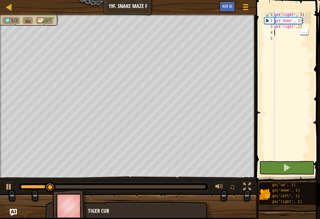
type textarea "g"
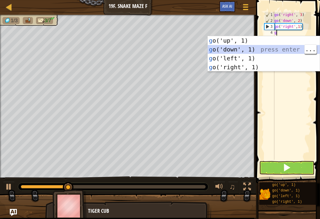
click at [233, 48] on div "g o('up', 1) press enter g o('down', 1) press enter g o('left', 1) press enter …" at bounding box center [264, 62] width 112 height 53
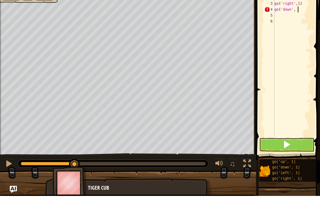
scroll to position [3, 2]
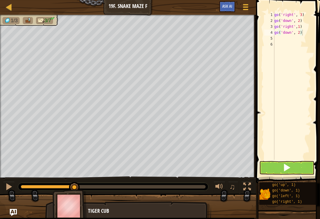
type textarea "go('down', 2)"
click at [287, 165] on span at bounding box center [287, 168] width 8 height 8
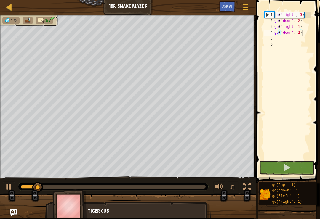
scroll to position [3, 0]
click at [279, 39] on div "go ( 'right' , 3 ) go ( 'down' , 2 ) go ( 'right' , 1 ) go ( 'down' , 2 )" at bounding box center [292, 92] width 38 height 160
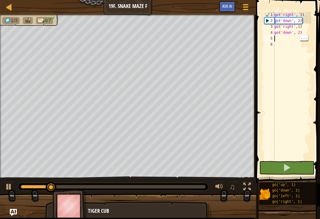
type textarea "g"
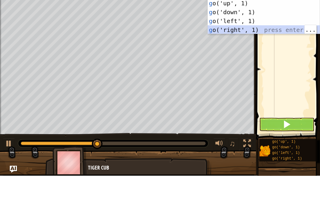
click at [218, 42] on div "g o('up', 1) press enter g o('down', 1) press enter g o('left', 1) press enter …" at bounding box center [264, 68] width 112 height 53
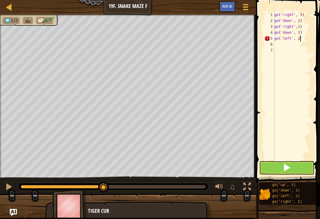
scroll to position [3, 2]
type textarea "go('left', 2)"
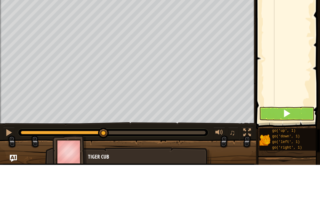
scroll to position [3, 0]
type textarea "g"
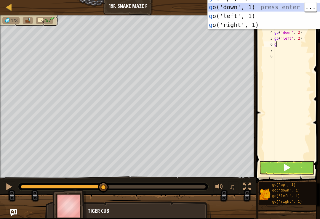
click at [232, 9] on div "g o('up', 1) press enter g o('down', 1) press enter g o('left', 1) press enter …" at bounding box center [264, 20] width 112 height 53
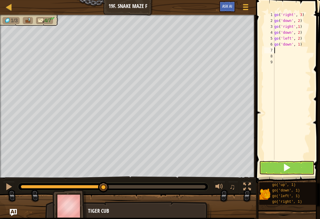
click at [231, 6] on span "Ask AI" at bounding box center [227, 6] width 10 height 6
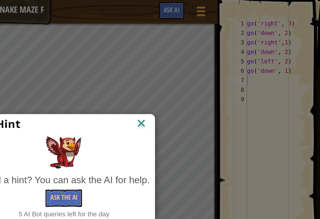
click at [205, 74] on img at bounding box center [209, 77] width 8 height 9
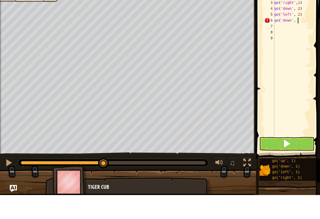
scroll to position [3, 2]
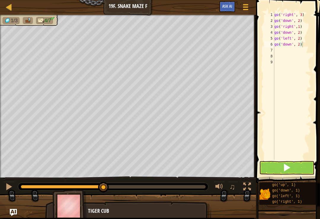
type textarea "go('down', 2)"
click at [284, 170] on span at bounding box center [287, 168] width 8 height 8
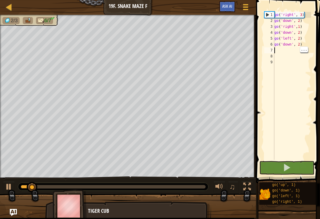
scroll to position [3, 0]
click at [279, 50] on div "go ( 'right' , 3 ) go ( 'down' , 2 ) go ( 'right' , 1 ) go ( 'down' , 2 ) go ( …" at bounding box center [292, 92] width 38 height 160
type textarea "g"
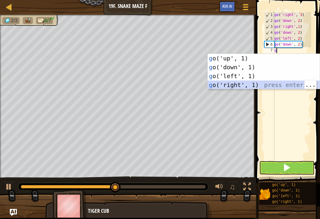
click at [224, 83] on div "g o('up', 1) press enter g o('down', 1) press enter g o('left', 1) press enter …" at bounding box center [264, 80] width 112 height 53
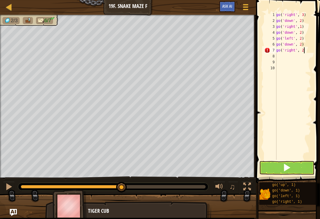
scroll to position [3, 2]
click at [286, 164] on span at bounding box center [287, 168] width 8 height 8
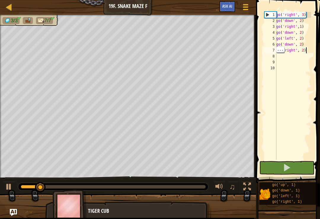
click at [308, 48] on div "go ( 'right' , 3 ) go ( 'down' , 2 ) go ( 'right' , 1 ) go ( 'down' , 2 ) go ( …" at bounding box center [293, 92] width 36 height 160
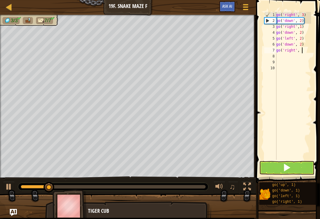
scroll to position [3, 2]
type textarea "go('right', 3)"
click at [289, 160] on div "go ( 'right' , 3 ) go ( 'down' , 2 ) go ( 'right' , 1 ) go ( 'down' , 2 ) go ( …" at bounding box center [293, 92] width 36 height 160
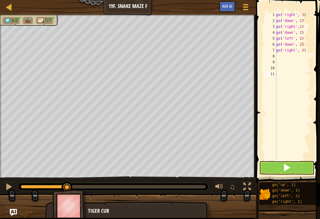
click at [288, 168] on span at bounding box center [287, 168] width 8 height 8
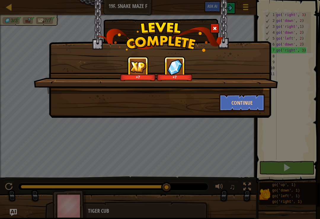
click at [260, 103] on button "Continue" at bounding box center [242, 103] width 46 height 18
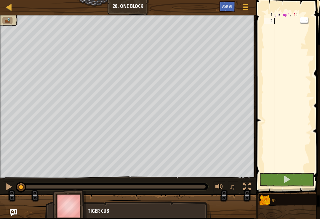
click at [280, 24] on div "go ( 'up' , 1 )" at bounding box center [292, 98] width 38 height 172
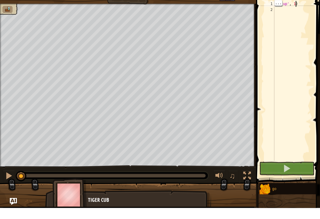
click at [296, 12] on div "go ( 'up' , 1 )" at bounding box center [292, 98] width 38 height 172
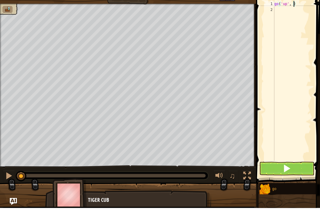
type textarea "go('up', 2)"
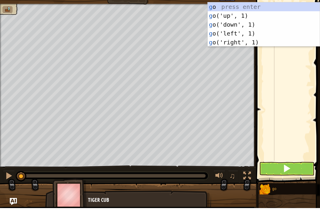
type textarea "gl"
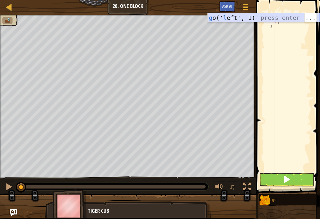
click at [243, 16] on div "g o(' l eft', 1) press enter" at bounding box center [264, 26] width 112 height 27
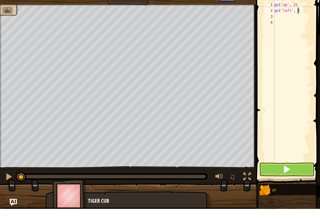
type textarea "go('left', 3)"
click at [281, 20] on div "go ( 'up' , 2 ) go ( 'left' , 3 )" at bounding box center [292, 98] width 38 height 172
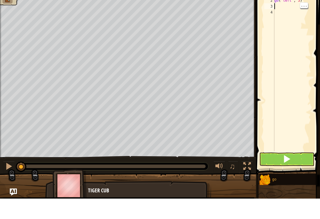
type textarea "go"
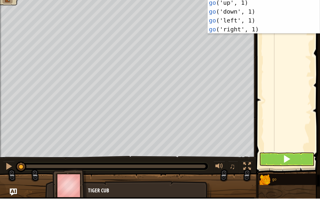
click at [238, 13] on div "go press enter go ('up', 1) press enter go ('down', 1) press enter go ('left', …" at bounding box center [264, 41] width 112 height 62
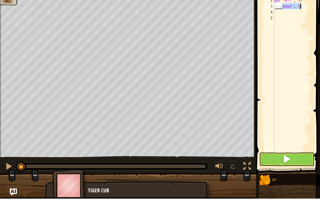
click at [300, 12] on div "go ( 'up' , 2 ) go ( 'left' , 3 ) go ( 'down' , 1 )" at bounding box center [292, 98] width 38 height 172
type textarea "go('down', 2)"
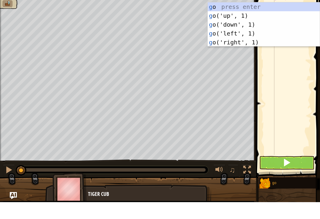
type textarea "go"
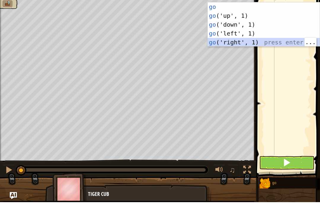
click at [259, 46] on div "go press enter go ('up', 1) press enter go ('down', 1) press enter go ('left', …" at bounding box center [264, 50] width 112 height 62
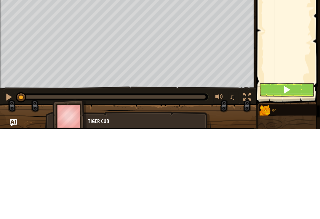
click at [292, 173] on button at bounding box center [286, 180] width 55 height 14
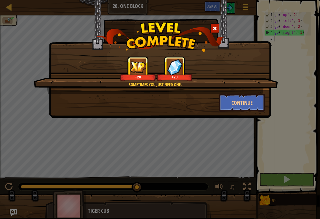
click at [237, 104] on button "Continue" at bounding box center [242, 103] width 46 height 18
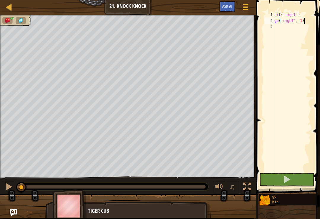
click at [299, 186] on button at bounding box center [286, 180] width 55 height 14
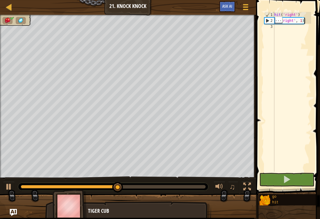
click at [296, 22] on div "hit ( 'right' ) go ( 'right' , 1 )" at bounding box center [292, 98] width 38 height 172
click at [302, 20] on div "hit ( 'right' ) go ( 'right' , 1 )" at bounding box center [292, 98] width 38 height 172
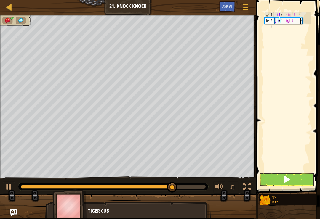
scroll to position [3, 2]
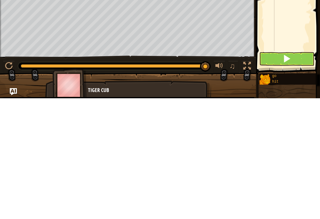
type textarea "go('right', 2)"
click at [290, 176] on span at bounding box center [287, 180] width 8 height 8
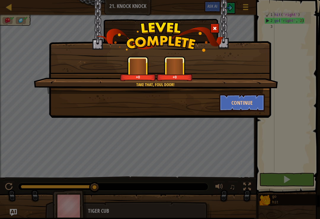
click at [253, 92] on div "Take that, foul door! +0 +0" at bounding box center [156, 75] width 244 height 38
click at [246, 102] on button "Continue" at bounding box center [242, 103] width 46 height 18
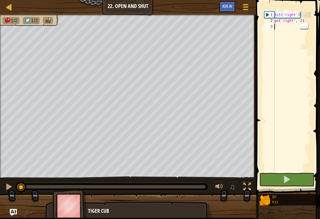
click at [291, 28] on div "hit ( 'right' ) go ( 'right' , 2 )" at bounding box center [292, 98] width 38 height 172
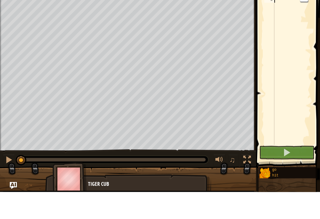
scroll to position [3, 0]
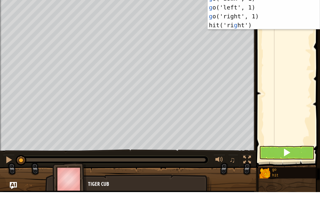
type textarea "go"
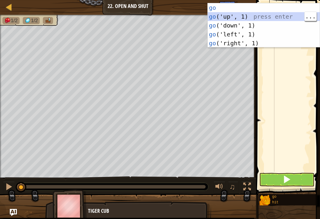
click at [255, 15] on div "go press enter go ('up', 1) press enter go ('down', 1) press enter go ('left', …" at bounding box center [264, 34] width 112 height 62
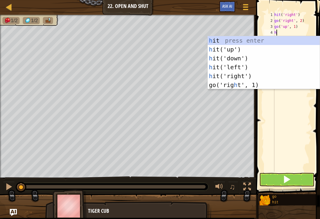
type textarea "hi"
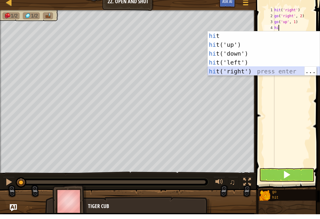
click at [247, 72] on div "hi t press enter hi t('up') press enter hi t('down') press enter hi t('left') p…" at bounding box center [264, 67] width 112 height 62
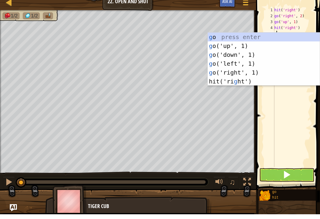
type textarea "go"
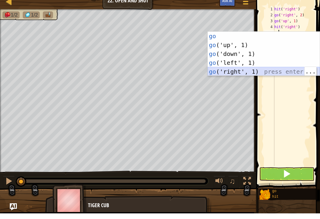
click at [246, 71] on div "go press enter go ('up', 1) press enter go ('down', 1) press enter go ('left', …" at bounding box center [264, 68] width 112 height 62
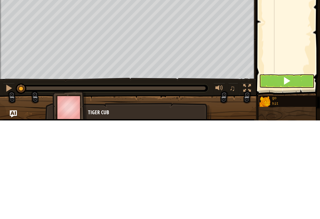
click at [275, 173] on button at bounding box center [286, 180] width 55 height 14
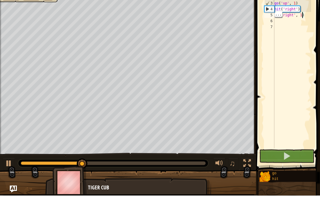
click at [303, 17] on div "hit ( 'right' ) go ( 'right' , 2 ) go ( 'up' , 1 ) hit ( 'right' ) go ( 'right'…" at bounding box center [292, 98] width 38 height 172
click at [302, 16] on div "hit ( 'right' ) go ( 'right' , 2 ) go ( 'up' , 1 ) hit ( 'right' ) go ( 'right'…" at bounding box center [292, 98] width 38 height 172
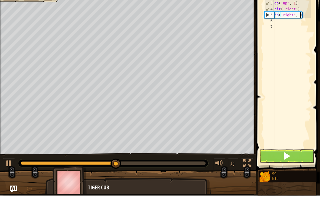
scroll to position [3, 2]
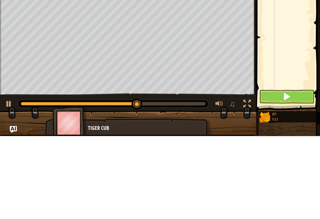
type textarea "go('right', 2)"
click at [299, 173] on button at bounding box center [286, 180] width 55 height 14
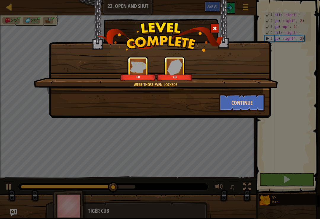
click at [247, 107] on button "Continue" at bounding box center [242, 103] width 46 height 18
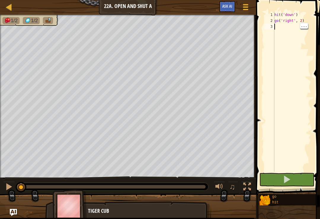
click at [284, 28] on div "hit ( 'down' ) go ( 'right' , 2 )" at bounding box center [292, 98] width 38 height 172
type textarea "go"
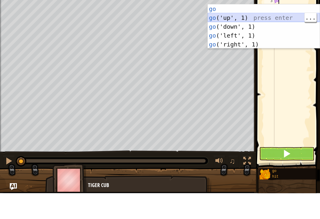
click at [246, 30] on div "go press enter go ('up', 1) press enter go ('down', 1) press enter go ('left', …" at bounding box center [264, 61] width 112 height 62
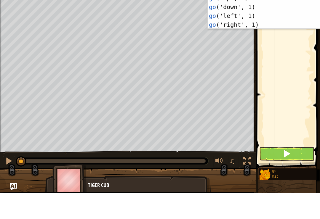
type textarea "g"
type textarea "hit"
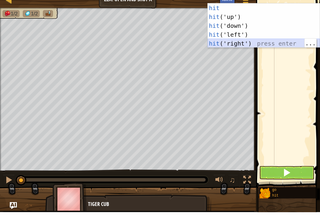
click at [244, 44] on div "hit press enter hit ('up') press enter hit ('down') press enter hit ('left') pr…" at bounding box center [264, 41] width 112 height 62
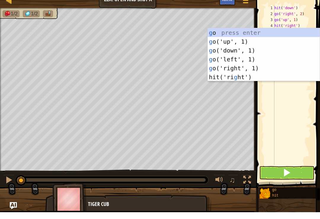
type textarea "go"
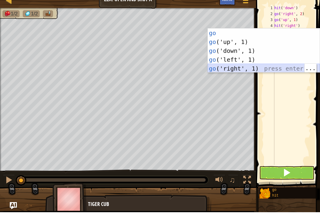
click at [251, 69] on div "go press enter go ('up', 1) press enter go ('down', 1) press enter go ('left', …" at bounding box center [264, 66] width 112 height 62
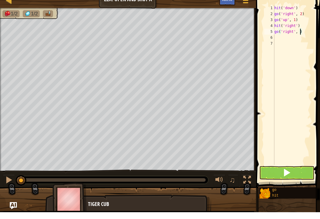
scroll to position [3, 2]
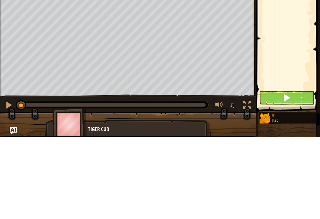
type textarea "go('right', 2)"
click at [296, 173] on button at bounding box center [286, 180] width 55 height 14
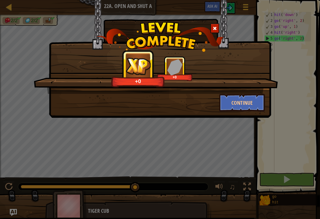
click at [236, 111] on button "Continue" at bounding box center [242, 103] width 46 height 18
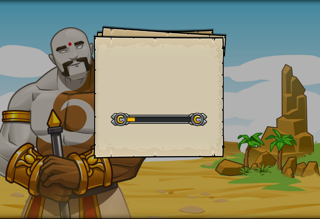
click at [234, 107] on div "Goals Start Level Error loading from server. Try refreshing the page. You'll ne…" at bounding box center [160, 109] width 320 height 219
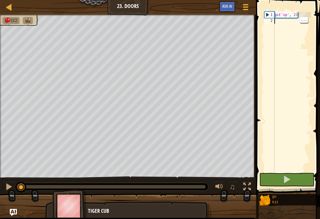
click at [285, 19] on div "go ( 'up' , 2 )" at bounding box center [292, 98] width 38 height 172
click at [278, 22] on div "go ( 'up' , 2 )" at bounding box center [292, 98] width 38 height 172
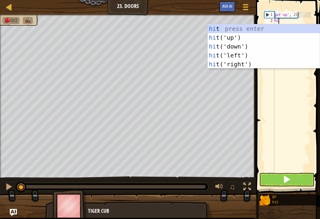
type textarea "hit"
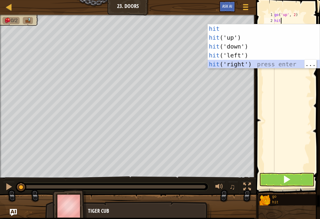
click at [261, 63] on div "hit press enter hit ('up') press enter hit ('down') press enter hit ('left') pr…" at bounding box center [264, 55] width 112 height 62
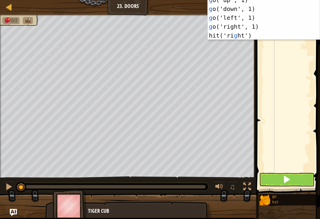
type textarea "go"
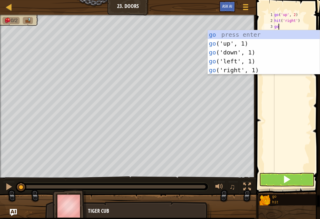
click at [244, 42] on div "go press enter go ('up', 1) press enter go ('down', 1) press enter go ('left', …" at bounding box center [264, 61] width 112 height 62
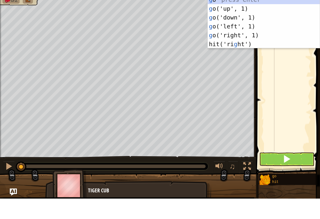
type textarea "go"
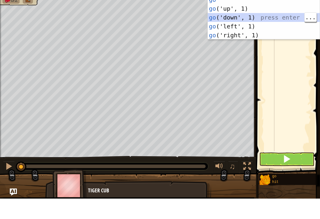
click at [242, 17] on div "go press enter go ('up', 1) press enter go ('down', 1) press enter go ('left', …" at bounding box center [264, 47] width 112 height 62
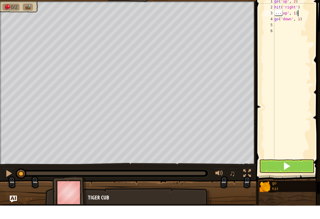
click at [299, 14] on div "go ( 'up' , 2 ) hit ( 'right' ) go ( 'up' , 1 ) go ( 'down' , 1 )" at bounding box center [292, 98] width 38 height 172
type textarea "g"
type textarea "go"
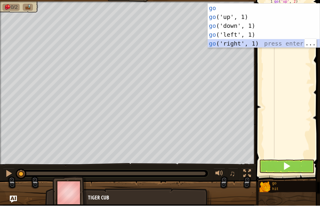
click at [243, 43] on div "go press enter go ('up', 1) press enter go ('down', 1) press enter go ('left', …" at bounding box center [264, 48] width 112 height 62
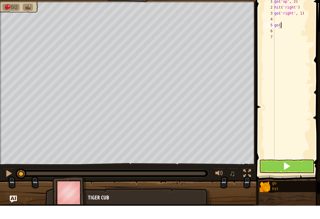
type textarea "g"
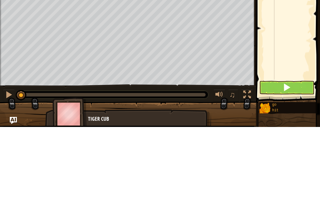
click at [286, 176] on span at bounding box center [287, 180] width 8 height 8
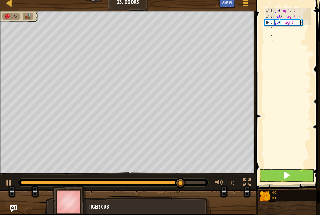
type textarea "go('right', 2)"
click at [285, 31] on div "go ( 'up' , 2 ) hit ( 'right' ) go ( 'right' , 2 )" at bounding box center [292, 98] width 38 height 172
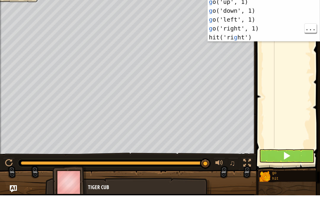
type textarea "go"
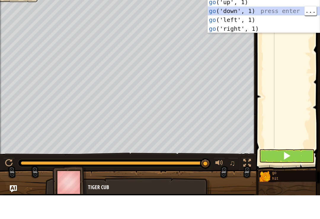
click at [236, 12] on div "go press enter go ('up', 1) press enter go ('down', 1) press enter go ('left', …" at bounding box center [264, 43] width 112 height 62
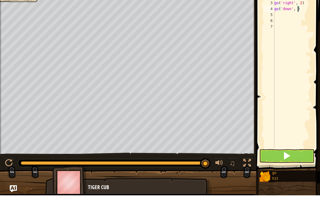
type textarea "go('down', 2)"
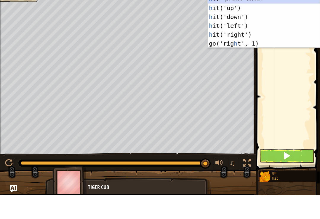
type textarea "hi"
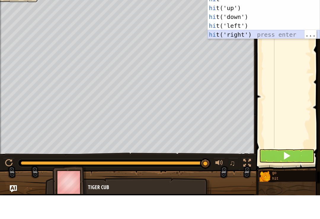
click at [265, 35] on div "hi t press enter hi t('up') press enter hi t('down') press enter hi t('left') p…" at bounding box center [264, 49] width 112 height 62
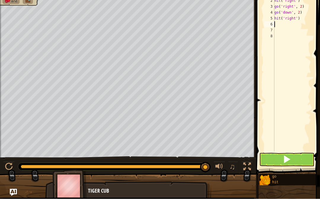
type textarea "go"
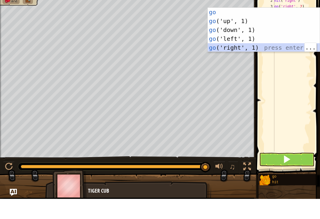
click at [244, 47] on div "go press enter go ('up', 1) press enter go ('down', 1) press enter go ('left', …" at bounding box center [264, 59] width 112 height 62
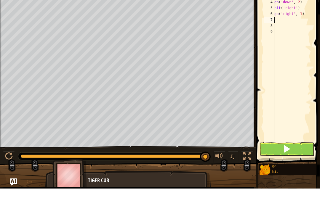
type textarea "go"
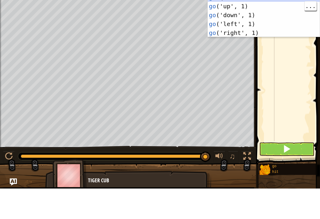
click at [231, 23] on div "go press enter go ('up', 1) press enter go ('down', 1) press enter go ('left', …" at bounding box center [264, 54] width 112 height 62
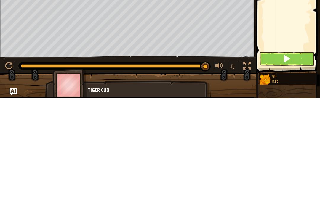
click at [274, 173] on button at bounding box center [286, 180] width 55 height 14
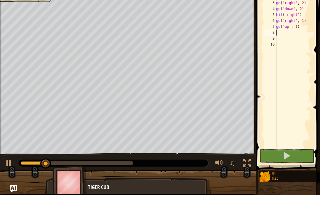
type textarea "go('up', 1)"
click at [306, 96] on div "go ( 'up' , 2 ) hit ( 'right' ) go ( 'right' , 2 ) go ( 'down' , 2 ) hit ( 'rig…" at bounding box center [293, 98] width 36 height 172
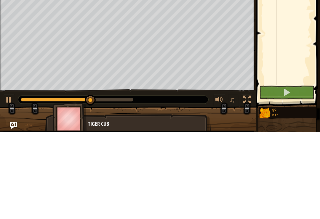
click at [291, 173] on button at bounding box center [286, 180] width 55 height 14
click at [294, 173] on button at bounding box center [286, 180] width 55 height 14
click at [293, 173] on button at bounding box center [286, 180] width 55 height 14
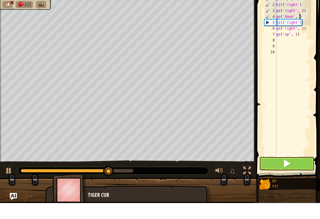
scroll to position [3, 2]
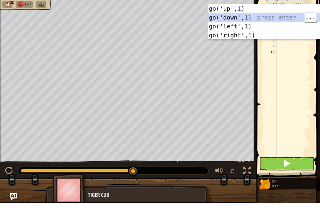
click at [252, 20] on div "go('up', 1 ) press enter go('down', 1 ) press enter go('left', 1 ) press enter …" at bounding box center [264, 46] width 112 height 53
click at [254, 21] on div "go('up', 1 ) press enter go('down', 1 ) press enter go('left', 1 ) press enter …" at bounding box center [264, 46] width 112 height 53
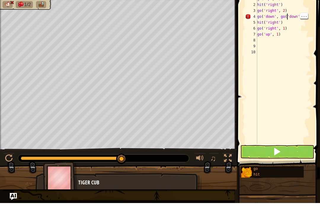
click at [286, 19] on div "go ( 'up' , 2 ) hit ( 'right' ) go ( 'right' , 2 ) go ( 'down' , go ( 'down' , …" at bounding box center [283, 92] width 55 height 160
click at [318, 14] on span at bounding box center [279, 83] width 88 height 201
type textarea "go('down', go('down', 1) hit('right')"
click at [306, 16] on div "go ( 'up' , 2 ) hit ( 'right' ) go ( 'right' , 2 ) go ( 'down' , go ( 'down' , …" at bounding box center [283, 92] width 55 height 160
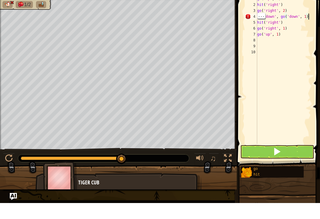
click at [311, 17] on div "go ( 'up' , 2 ) hit ( 'right' ) go ( 'right' , 2 ) go ( 'down' , go ( 'down' , …" at bounding box center [283, 92] width 55 height 160
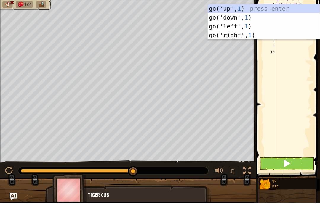
scroll to position [3, 2]
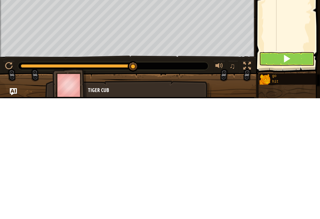
click at [291, 173] on button at bounding box center [286, 180] width 55 height 14
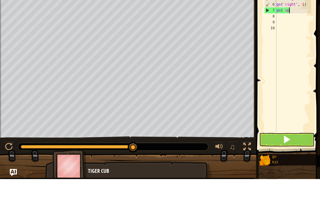
scroll to position [3, 0]
type textarea "g"
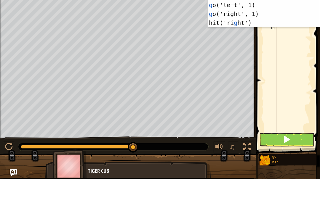
type textarea "go"
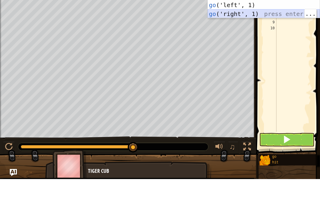
click at [250, 14] on div "go press enter go ('up', 1) press enter go ('down', 1) press enter go ('left', …" at bounding box center [264, 45] width 112 height 62
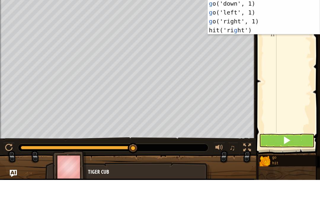
type textarea "go"
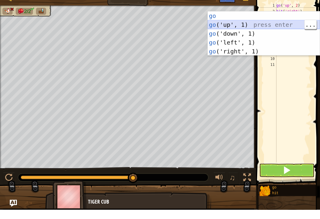
click at [244, 26] on div "go press enter go ('up', 1) press enter go ('down', 1) press enter go ('left', …" at bounding box center [264, 52] width 112 height 62
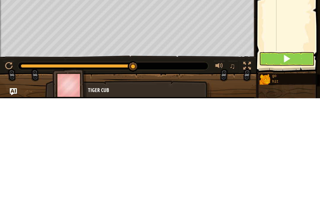
click at [283, 176] on span at bounding box center [287, 180] width 8 height 8
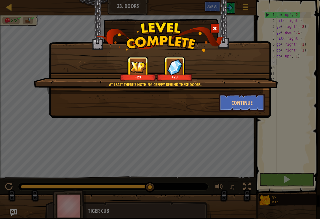
click at [242, 105] on button "Continue" at bounding box center [242, 103] width 46 height 18
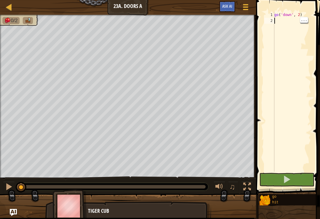
type textarea "go('down', 2)"
click at [281, 17] on div "go ( 'down' , 2 )" at bounding box center [292, 98] width 38 height 172
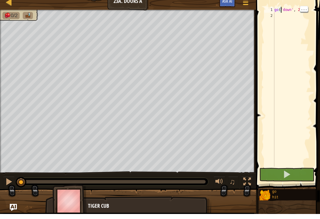
click at [284, 15] on div "go ( 'down' , 2 )" at bounding box center [292, 98] width 38 height 172
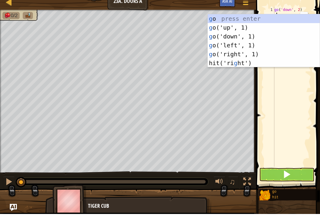
scroll to position [3, 0]
type textarea "go"
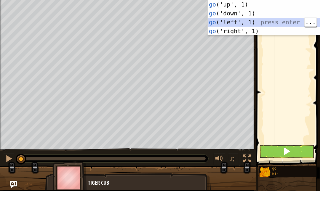
click at [248, 22] on div "go press enter go ('up', 1) press enter go ('down', 1) press enter go ('left', …" at bounding box center [264, 50] width 112 height 62
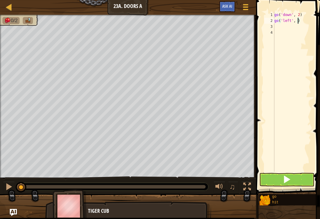
type textarea "go('left', 2)"
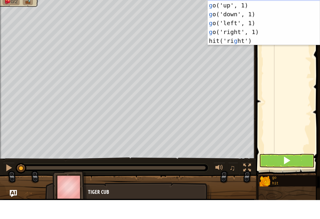
type textarea "go"
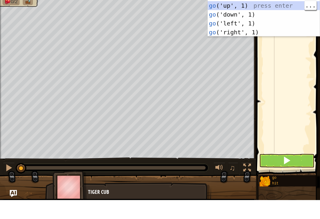
click at [241, 11] on div "go press enter go ('up', 1) press enter go ('down', 1) press enter go ('left', …" at bounding box center [264, 42] width 112 height 62
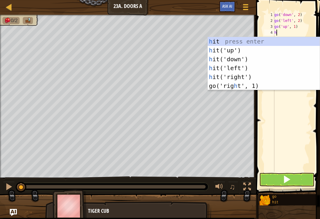
type textarea "hi"
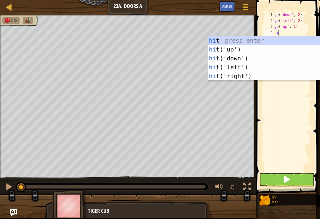
click at [235, 66] on div "hi t press enter hi t('up') press enter hi t('down') press enter hi t('left') p…" at bounding box center [264, 67] width 112 height 62
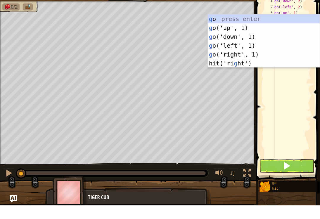
type textarea "go"
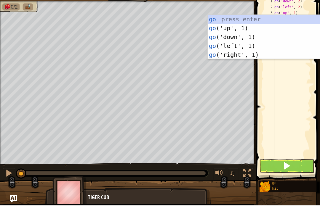
click at [238, 28] on div "go press enter go ('up', 1) press enter go ('down', 1) press enter go ('left', …" at bounding box center [264, 59] width 112 height 62
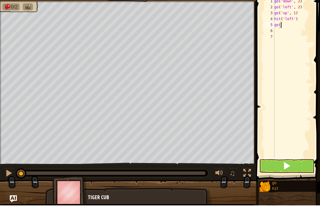
type textarea "g"
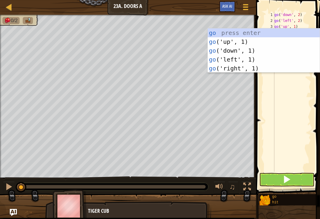
type textarea "g"
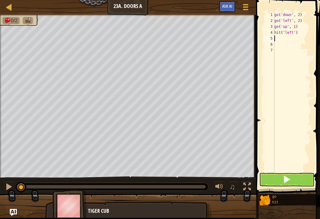
type textarea "go"
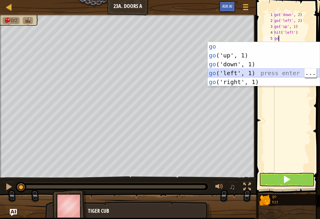
click at [243, 73] on div "go press enter go ('up', 1) press enter go ('down', 1) press enter go ('left', …" at bounding box center [264, 73] width 112 height 62
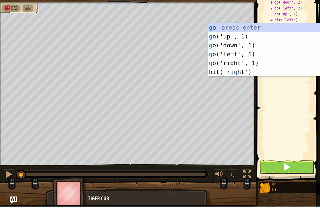
type textarea "go"
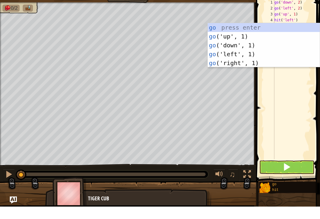
click at [233, 44] on div "go press enter go ('up', 1) press enter go ('down', 1) press enter go ('left', …" at bounding box center [264, 67] width 112 height 62
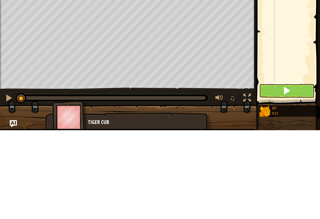
click at [289, 176] on span at bounding box center [287, 180] width 8 height 8
